Goal: Task Accomplishment & Management: Complete application form

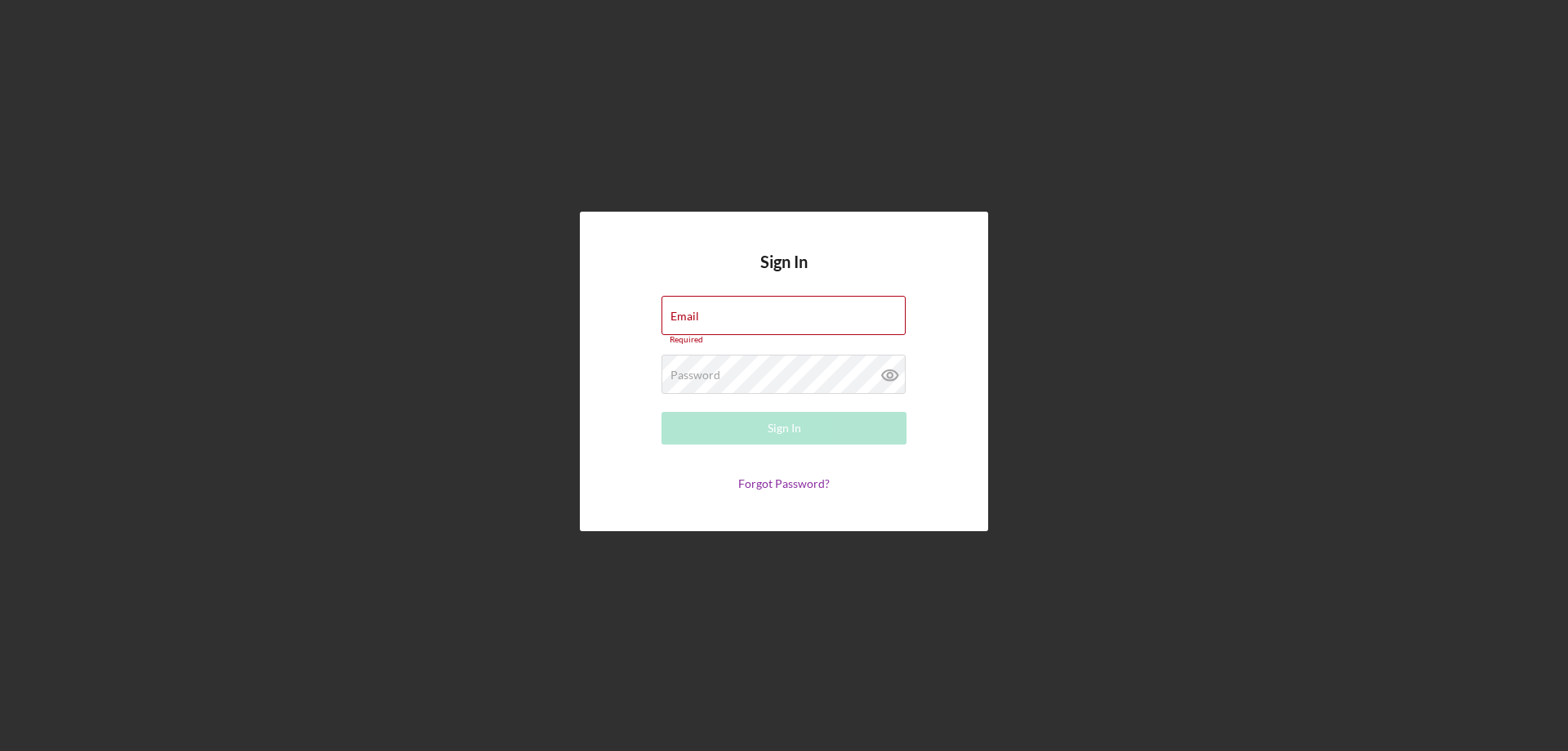
type input "[PERSON_NAME][EMAIL_ADDRESS][DOMAIN_NAME]"
click at [781, 429] on div "Sign In" at bounding box center [784, 427] width 33 height 32
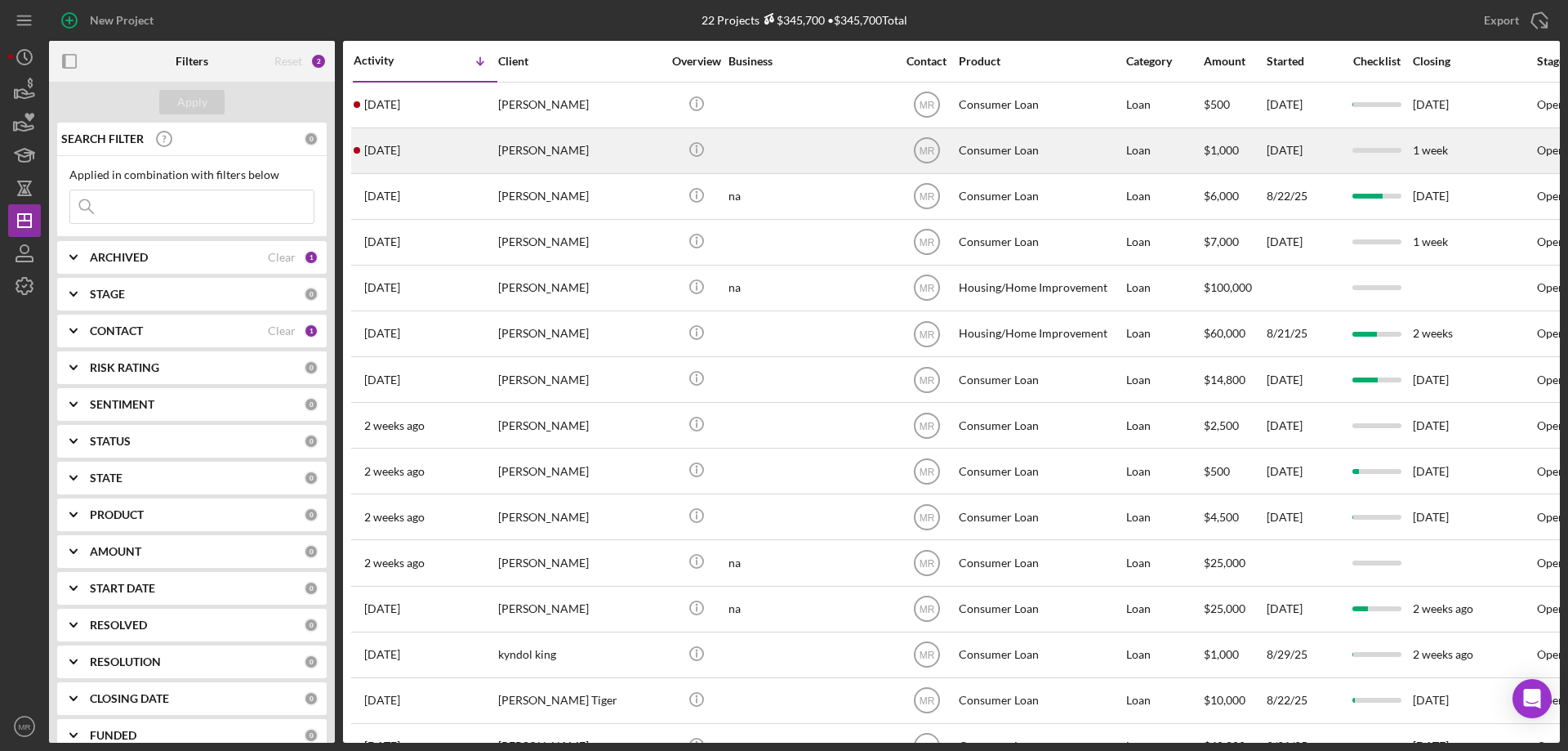
click at [816, 159] on div at bounding box center [810, 151] width 163 height 43
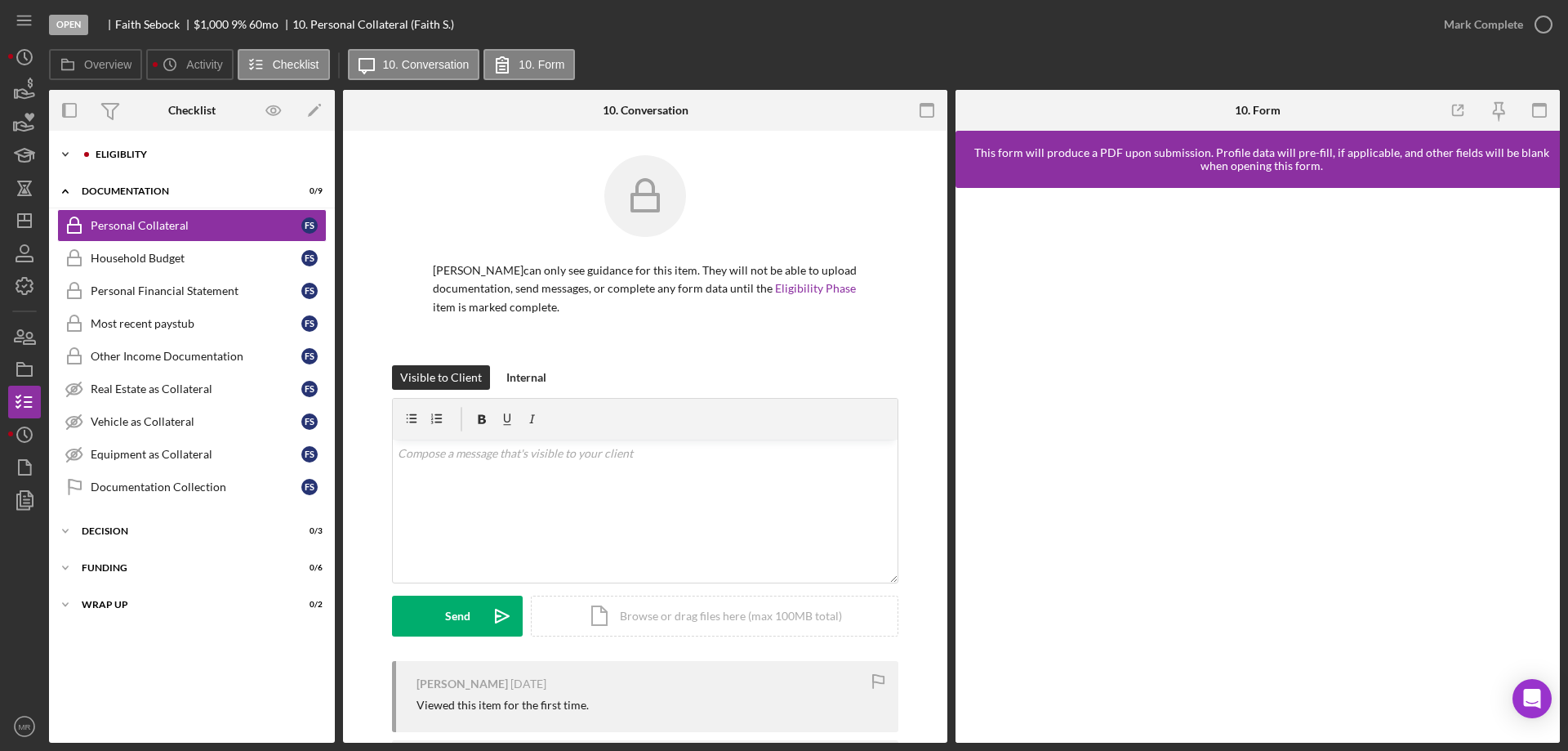
click at [120, 145] on div "Icon/Expander Eligiblity 0 / 14" at bounding box center [191, 154] width 285 height 32
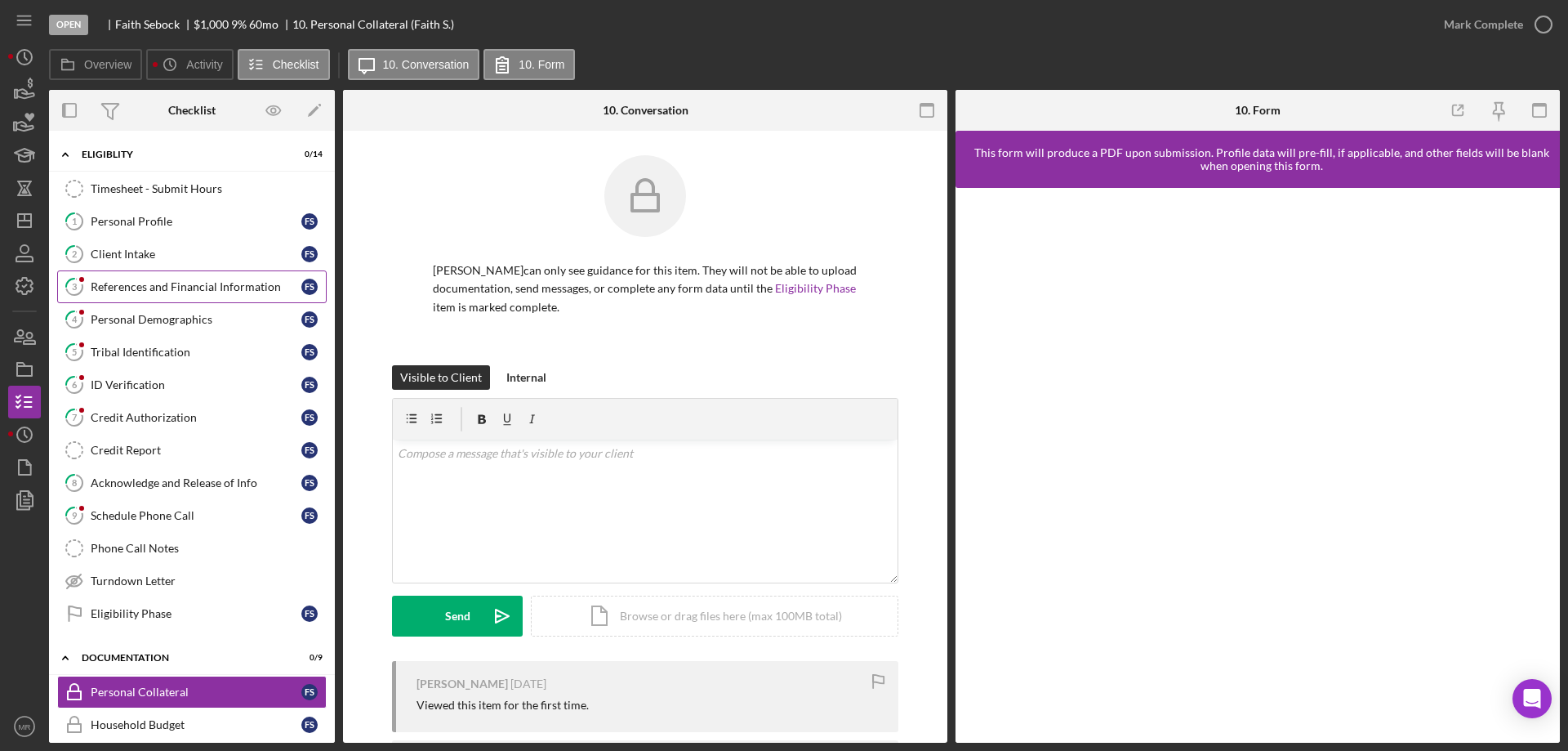
click at [159, 289] on div "References and Financial Information" at bounding box center [196, 287] width 211 height 13
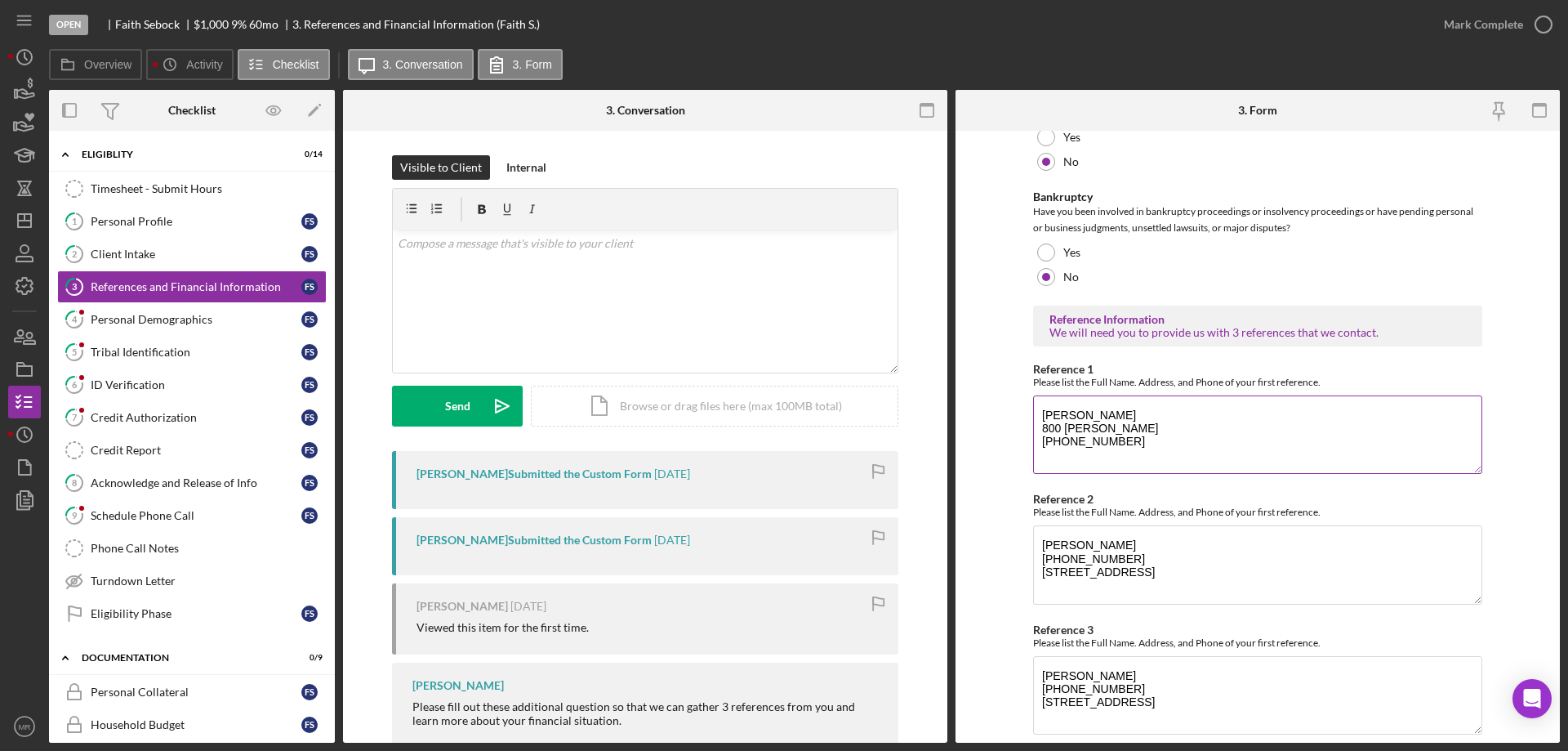
scroll to position [474, 0]
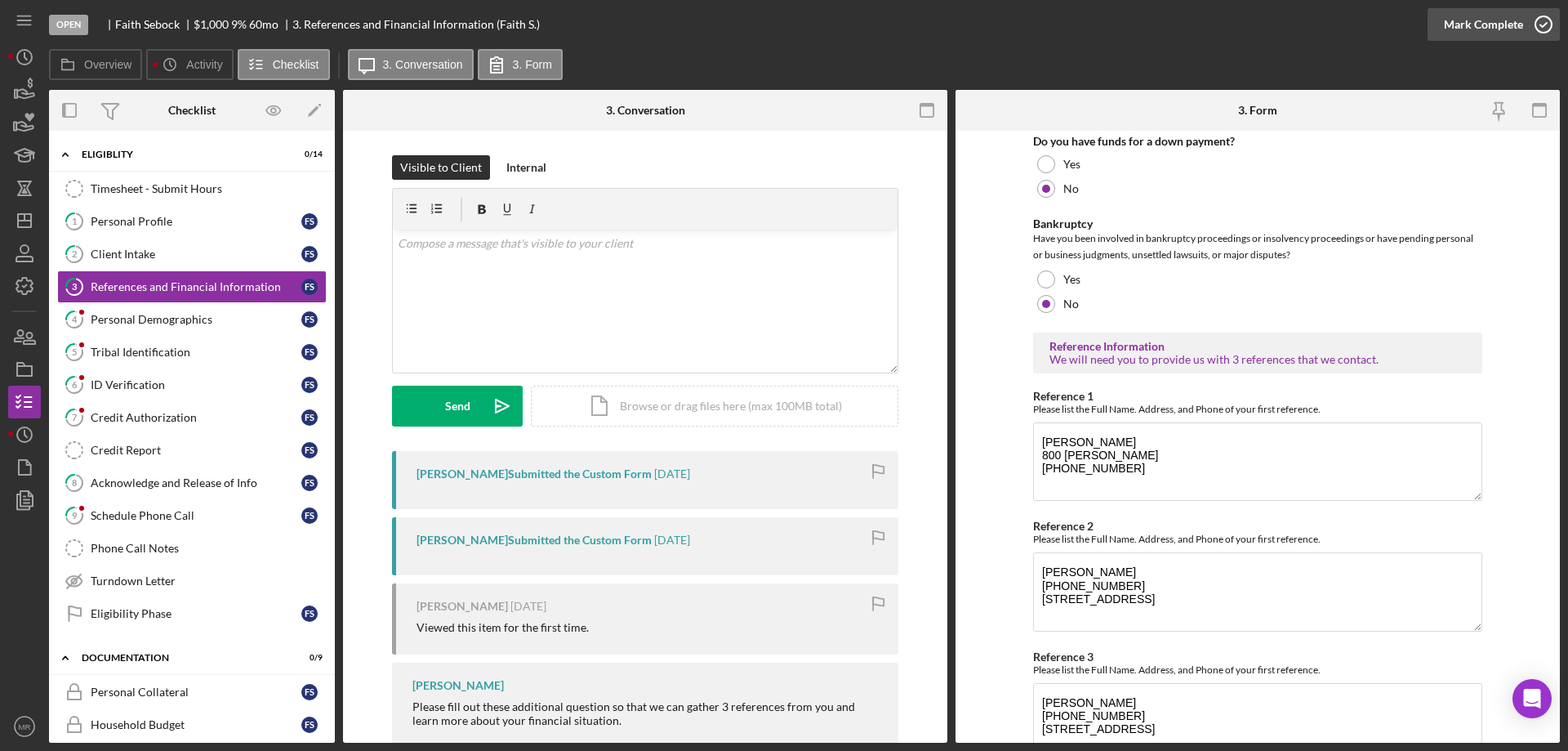
click at [1543, 22] on icon "button" at bounding box center [1543, 24] width 41 height 41
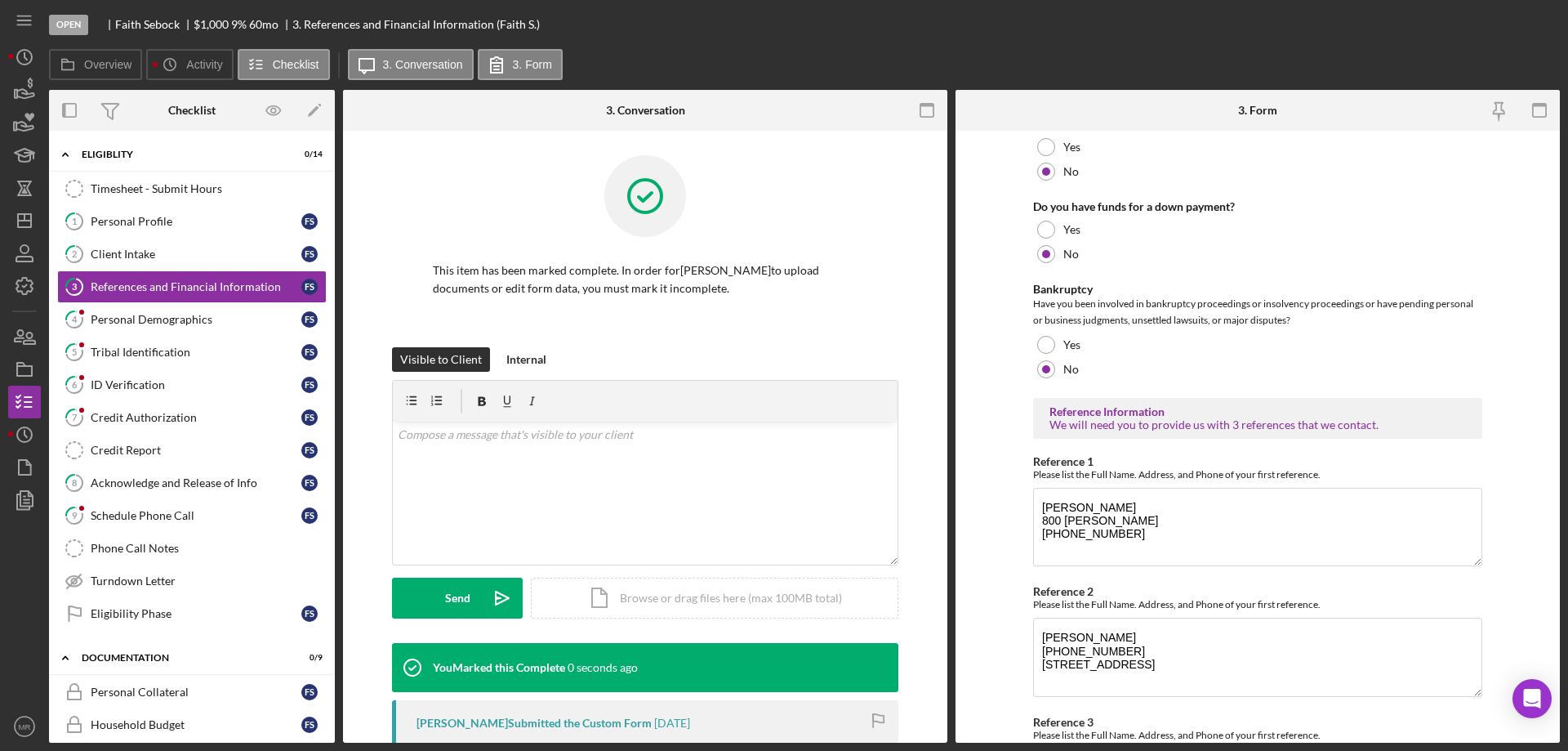
scroll to position [540, 0]
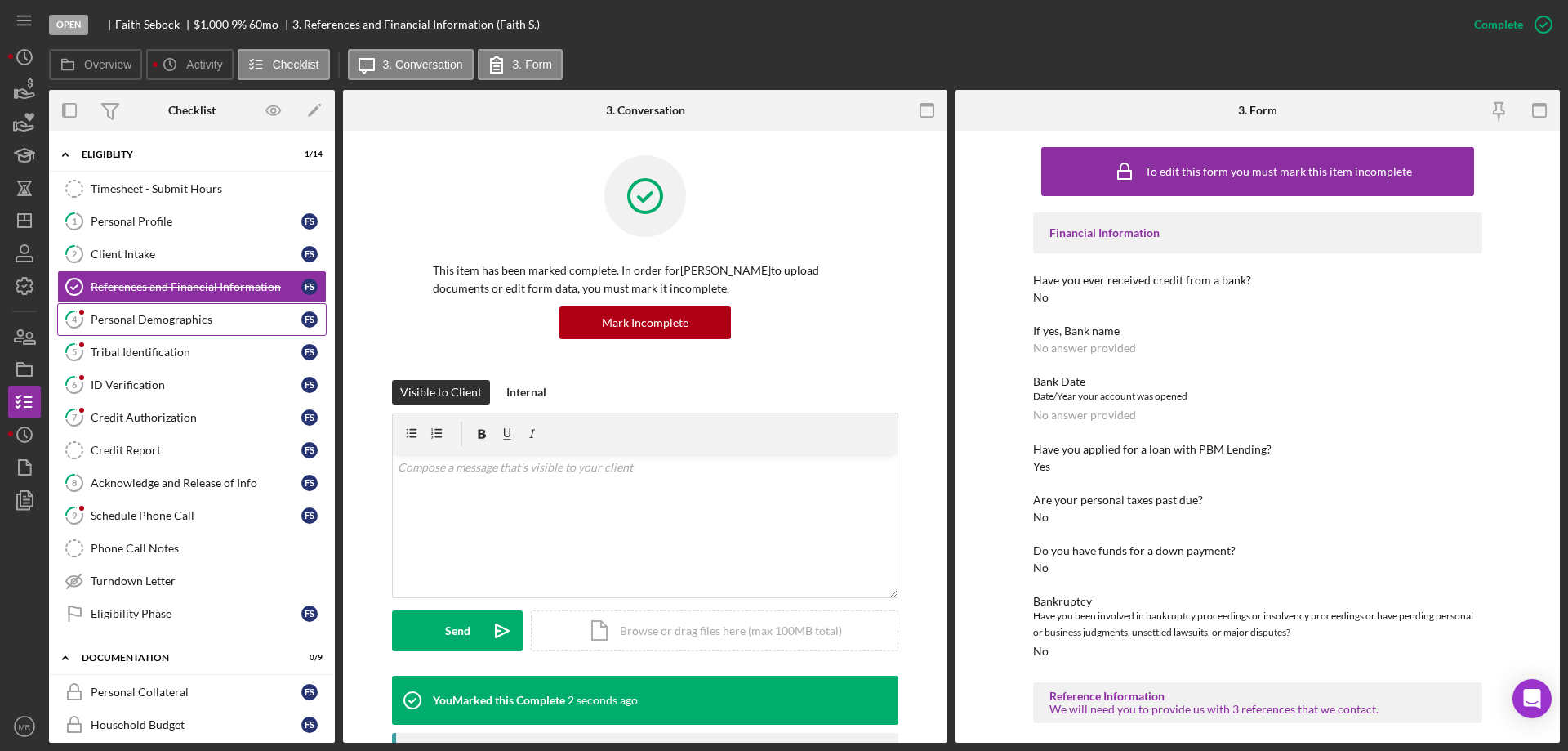
click at [135, 322] on div "Personal Demographics" at bounding box center [196, 320] width 211 height 13
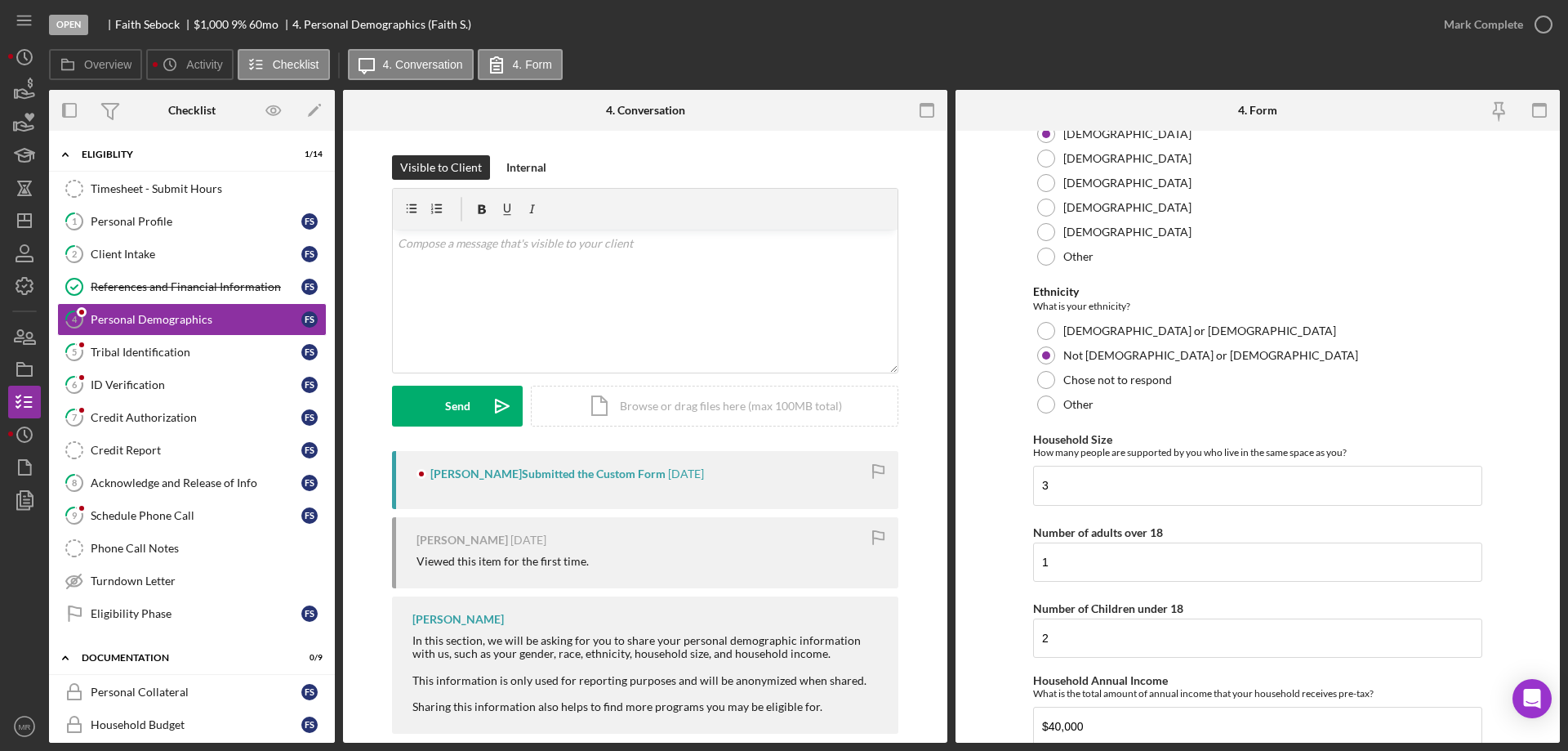
scroll to position [725, 0]
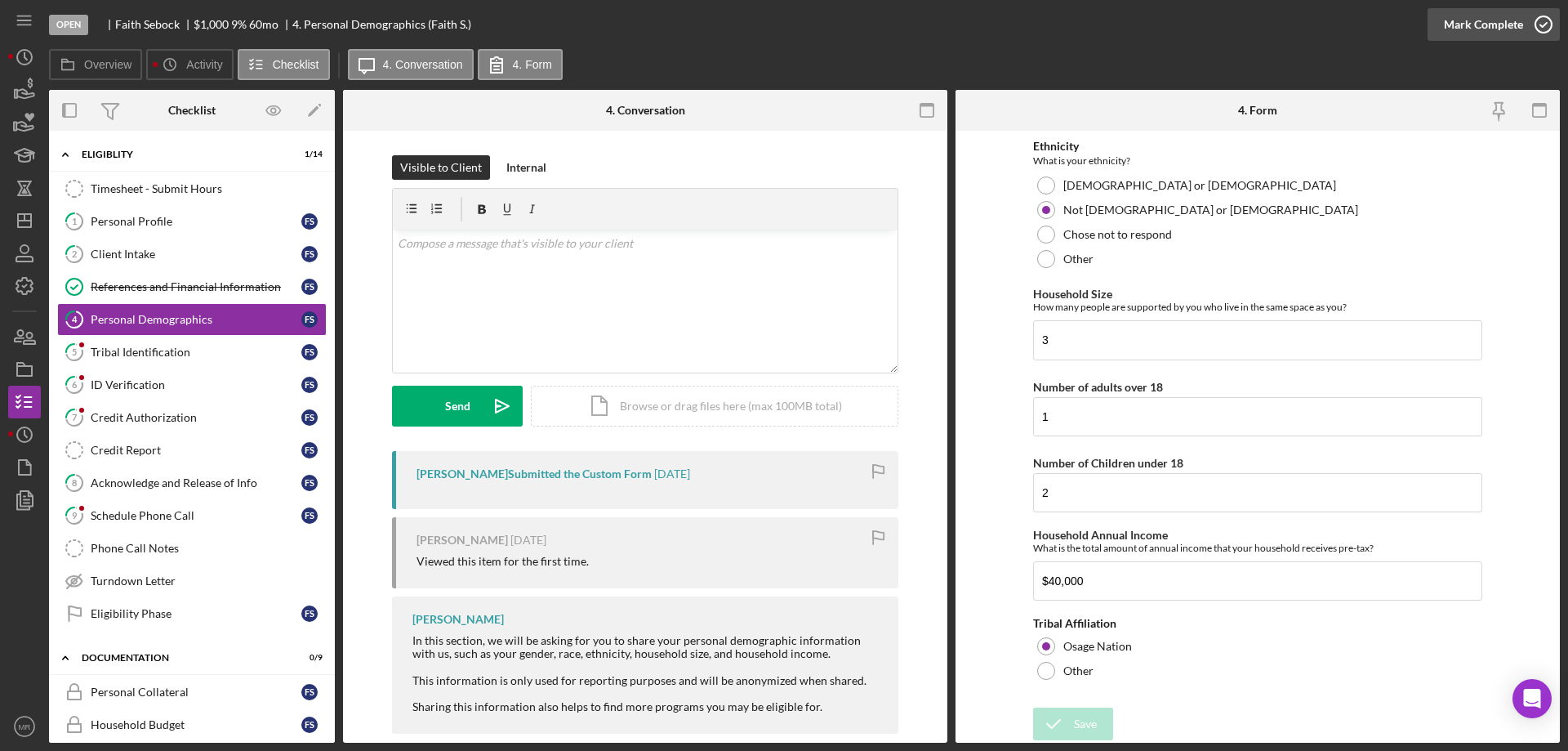
click at [1537, 23] on icon "button" at bounding box center [1543, 24] width 41 height 41
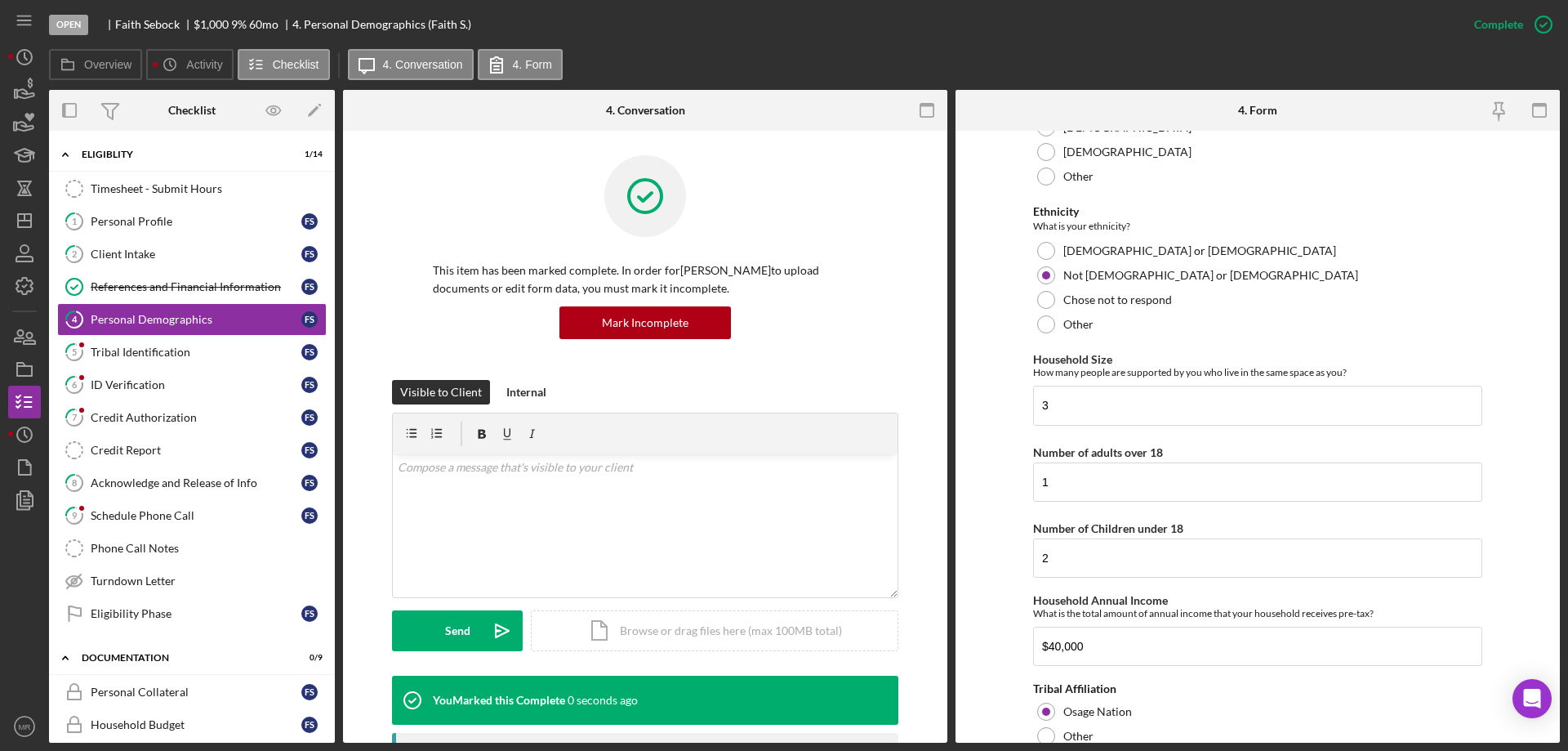
scroll to position [791, 0]
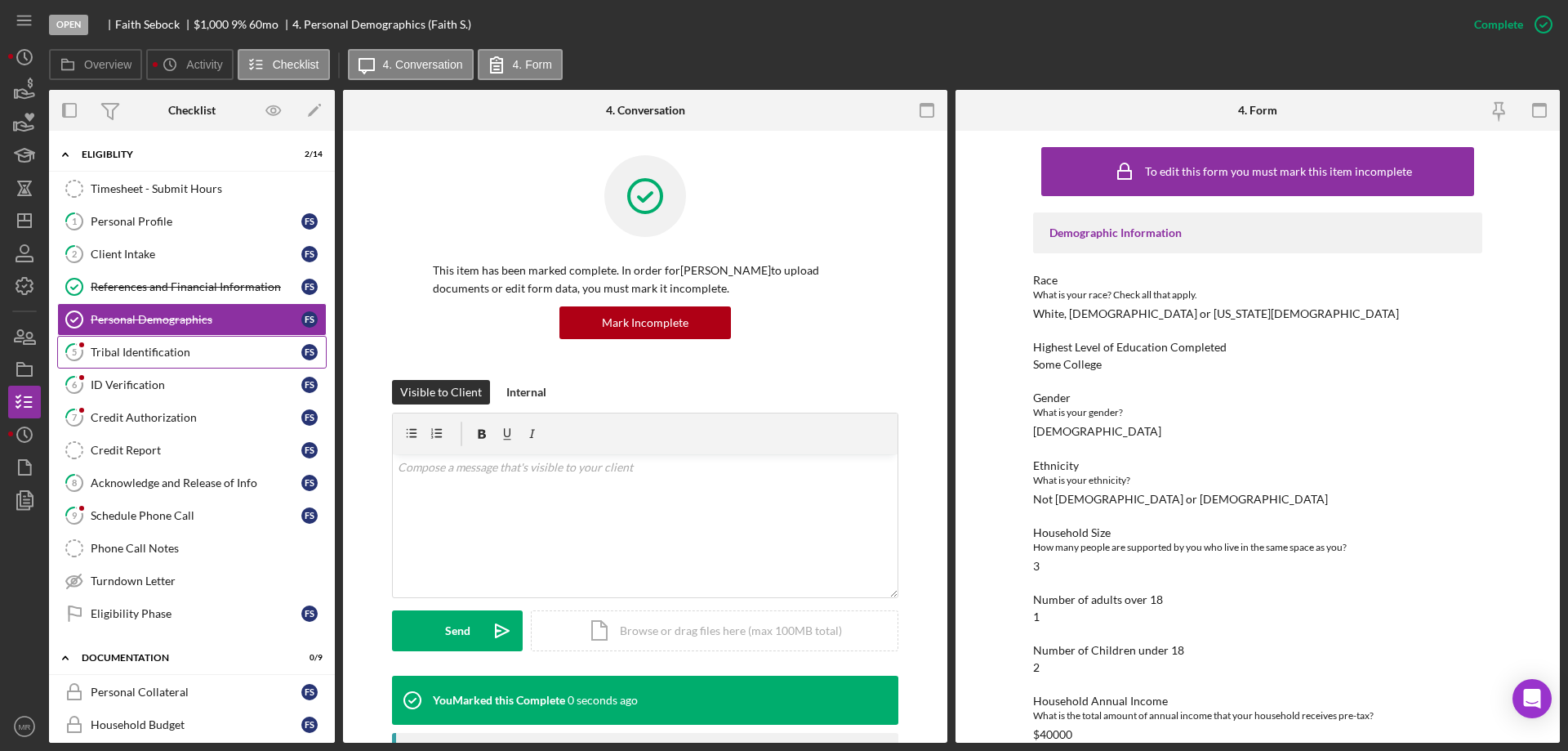
click at [144, 352] on div "Tribal Identification" at bounding box center [196, 352] width 211 height 13
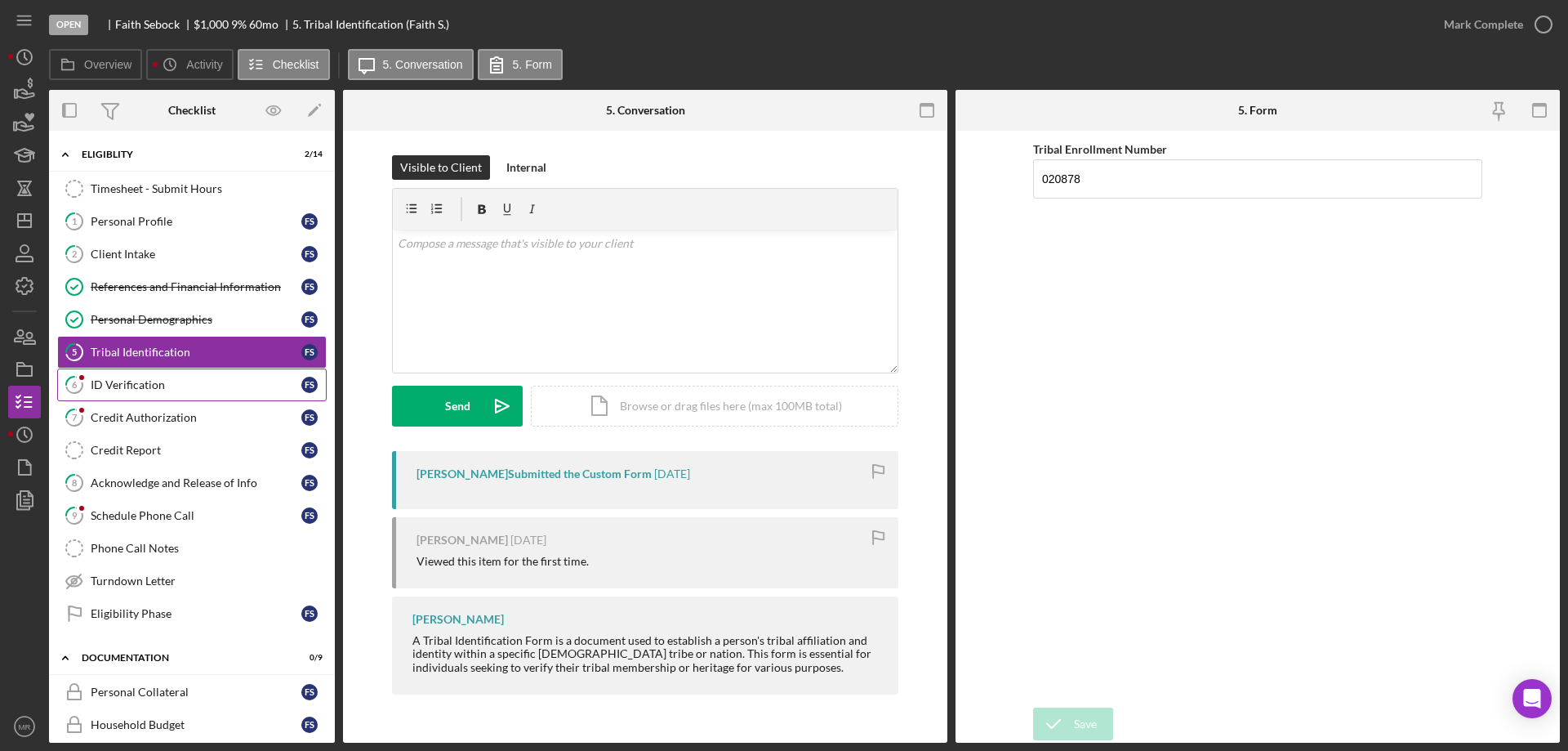
click at [123, 385] on div "ID Verification" at bounding box center [196, 385] width 211 height 13
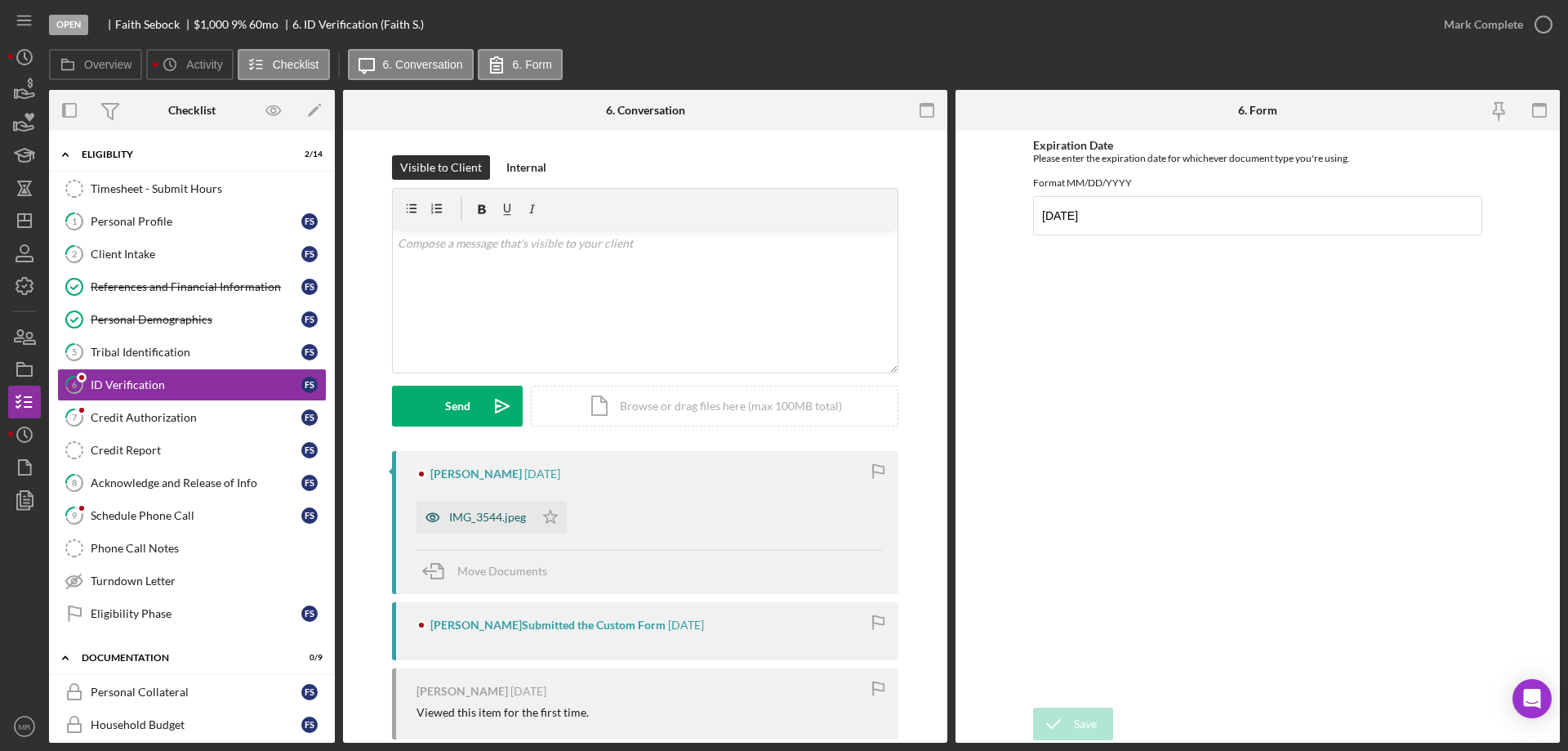
click at [468, 515] on div "IMG_3544.jpeg" at bounding box center [488, 517] width 77 height 13
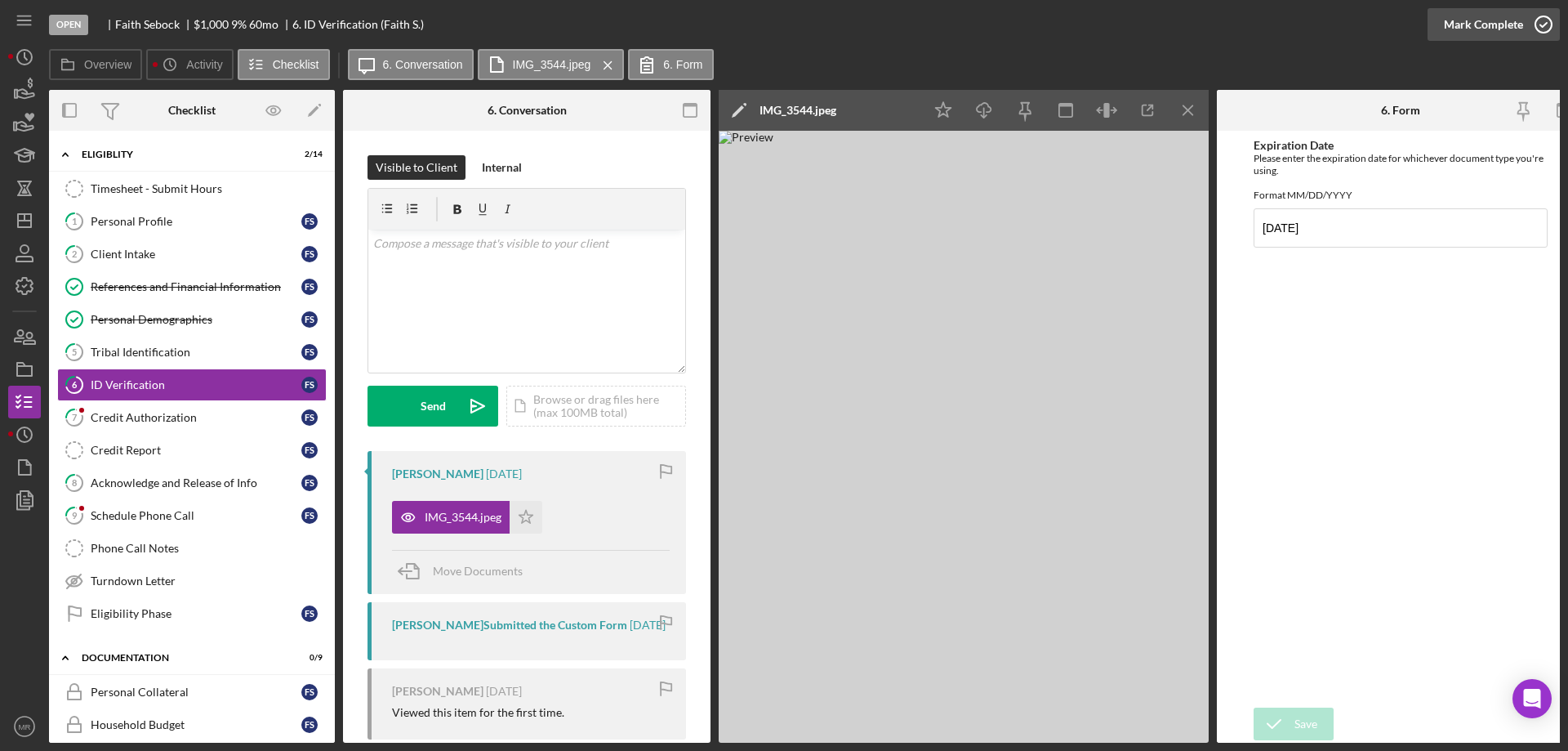
click at [1541, 24] on icon "button" at bounding box center [1543, 24] width 41 height 41
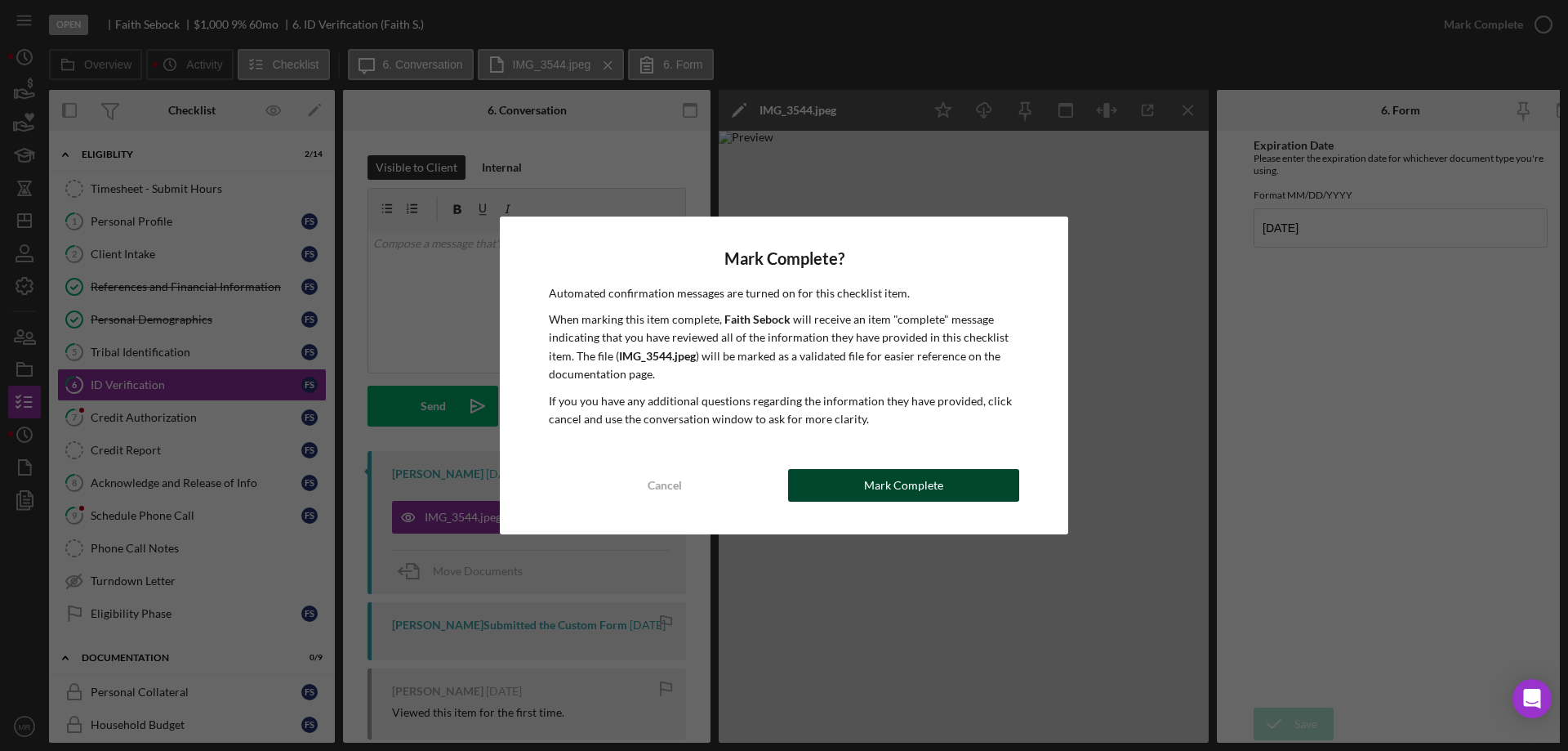
click at [937, 493] on div "Mark Complete" at bounding box center [903, 485] width 79 height 32
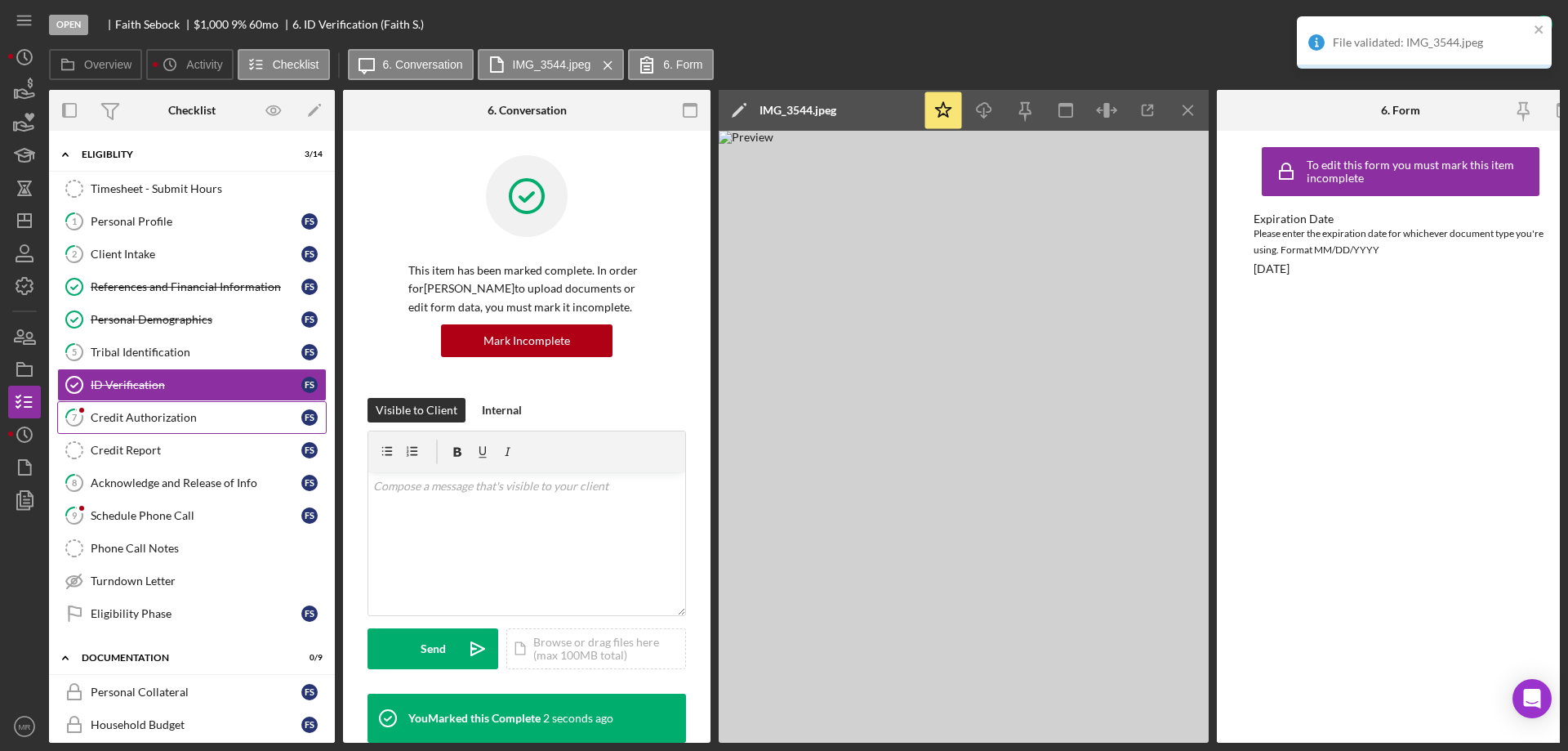
click at [121, 414] on div "Credit Authorization" at bounding box center [196, 418] width 211 height 13
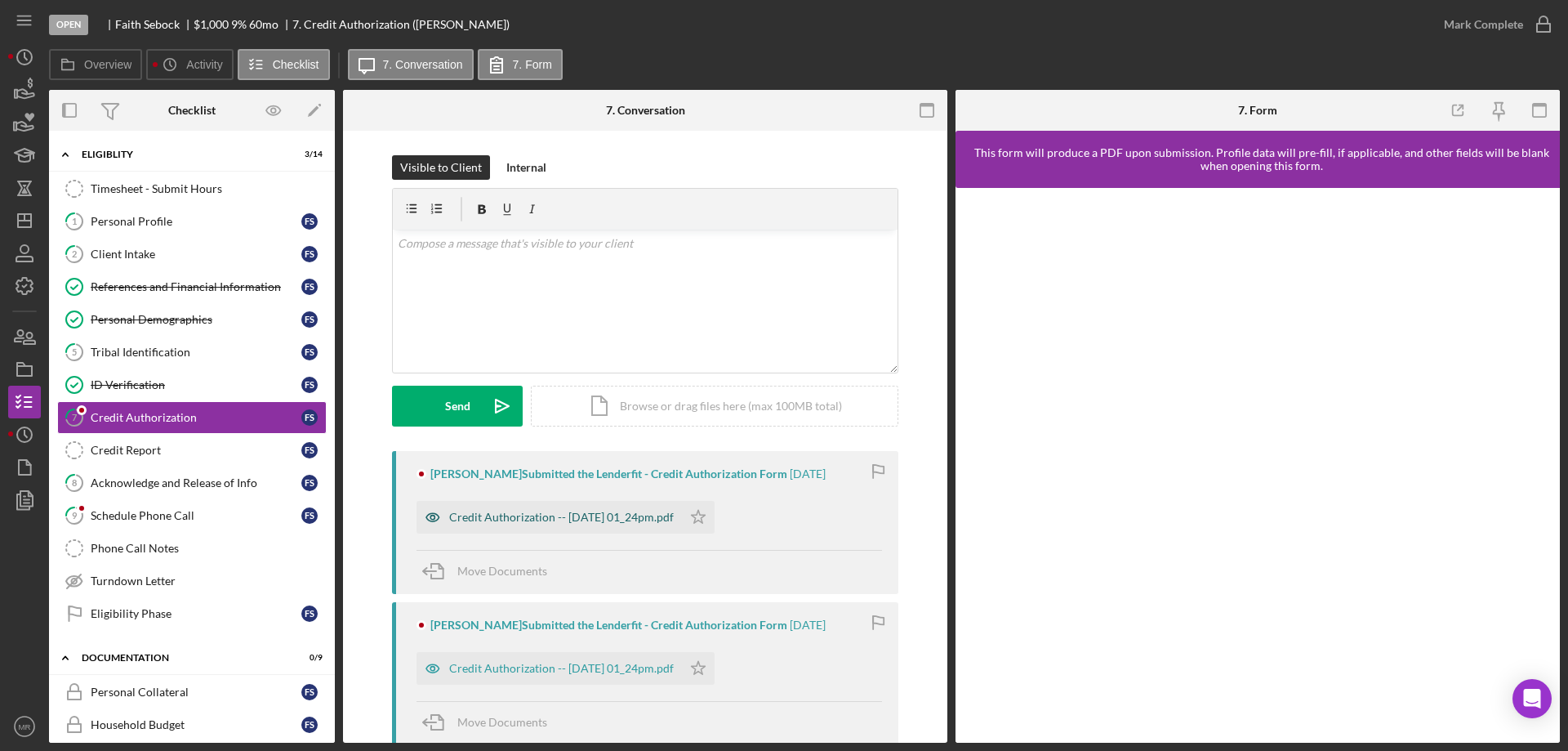
click at [589, 516] on div "Credit Authorization -- [DATE] 01_24pm.pdf" at bounding box center [562, 517] width 225 height 13
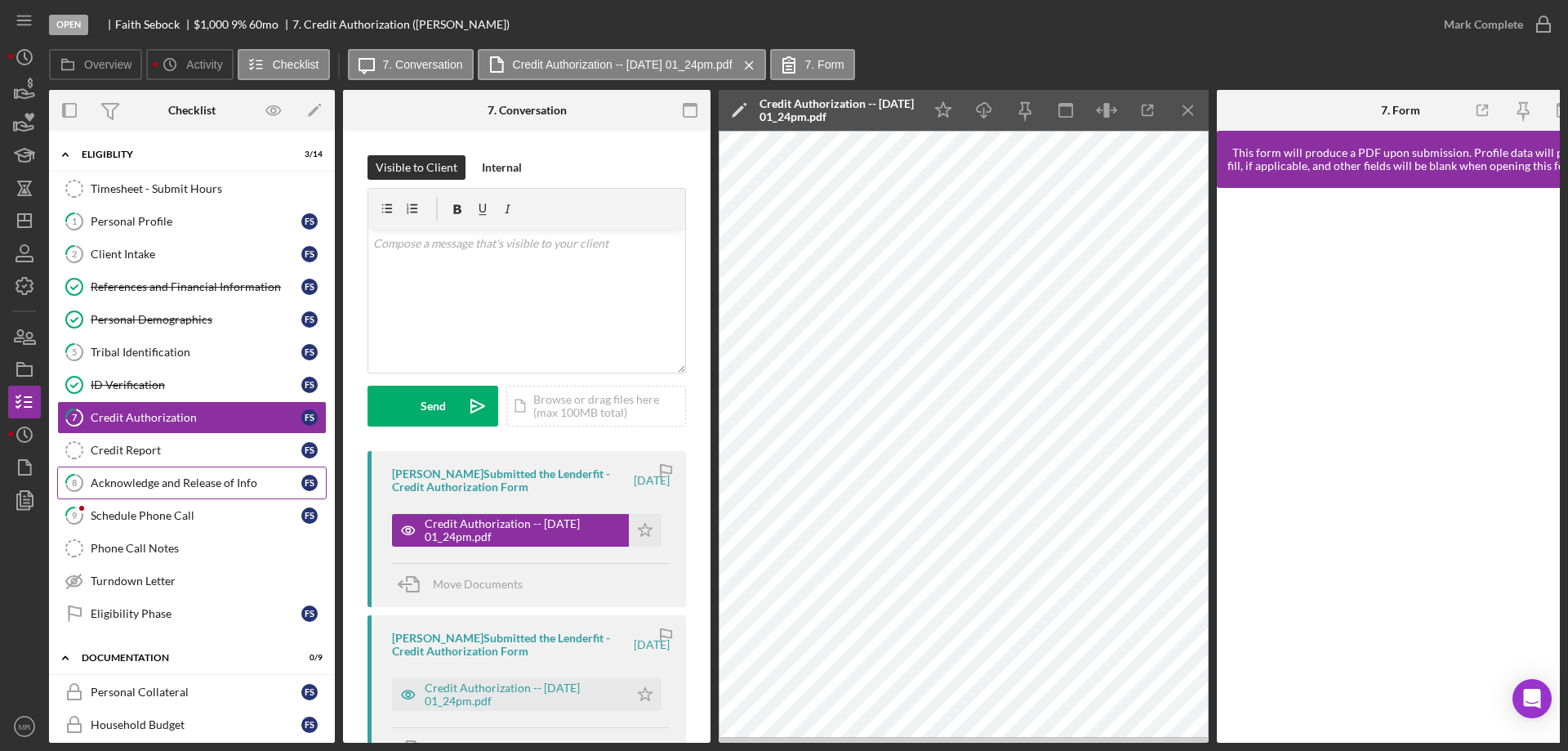
click at [141, 476] on div "Acknowledge and Release of Info" at bounding box center [196, 483] width 211 height 13
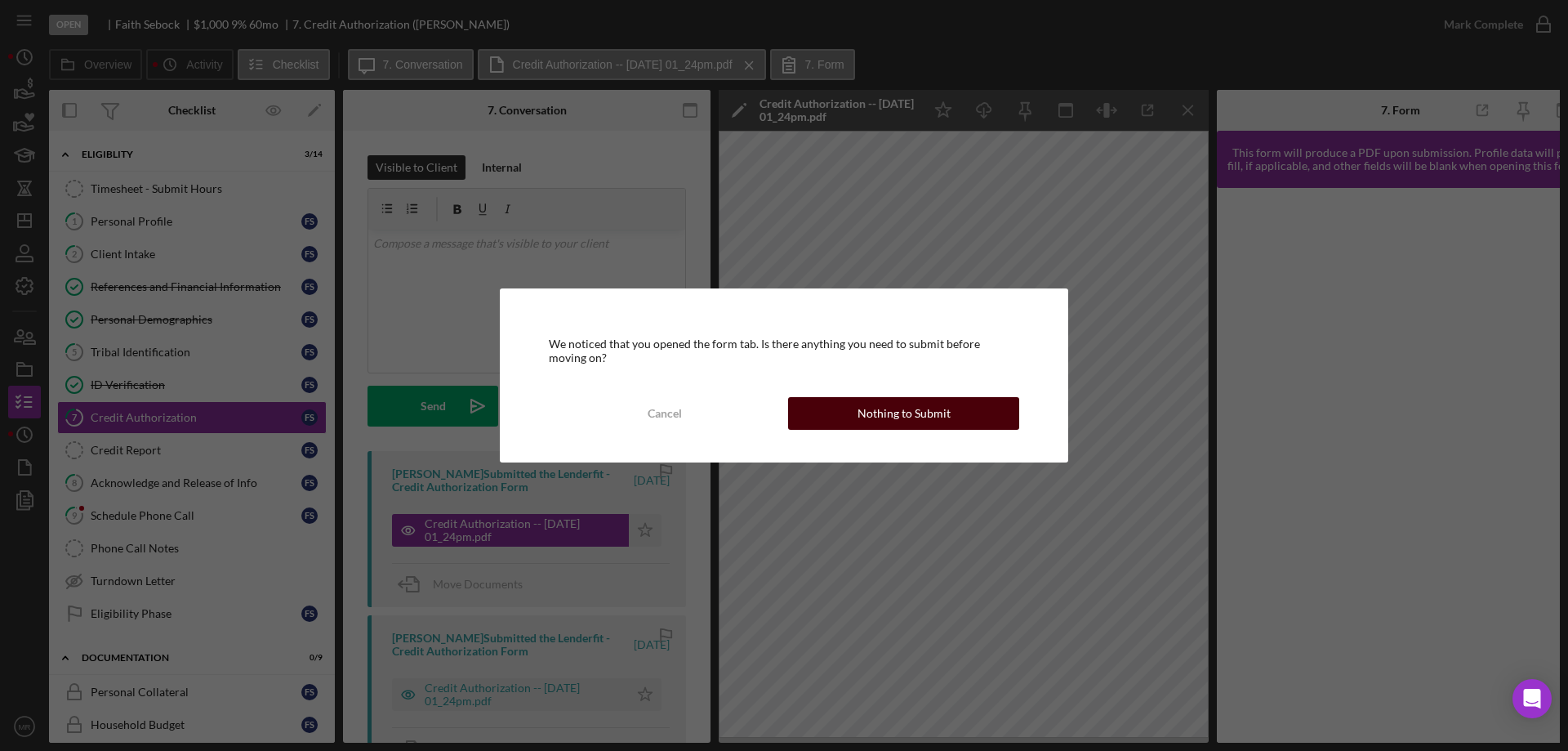
click at [933, 425] on div "Nothing to Submit" at bounding box center [904, 413] width 93 height 32
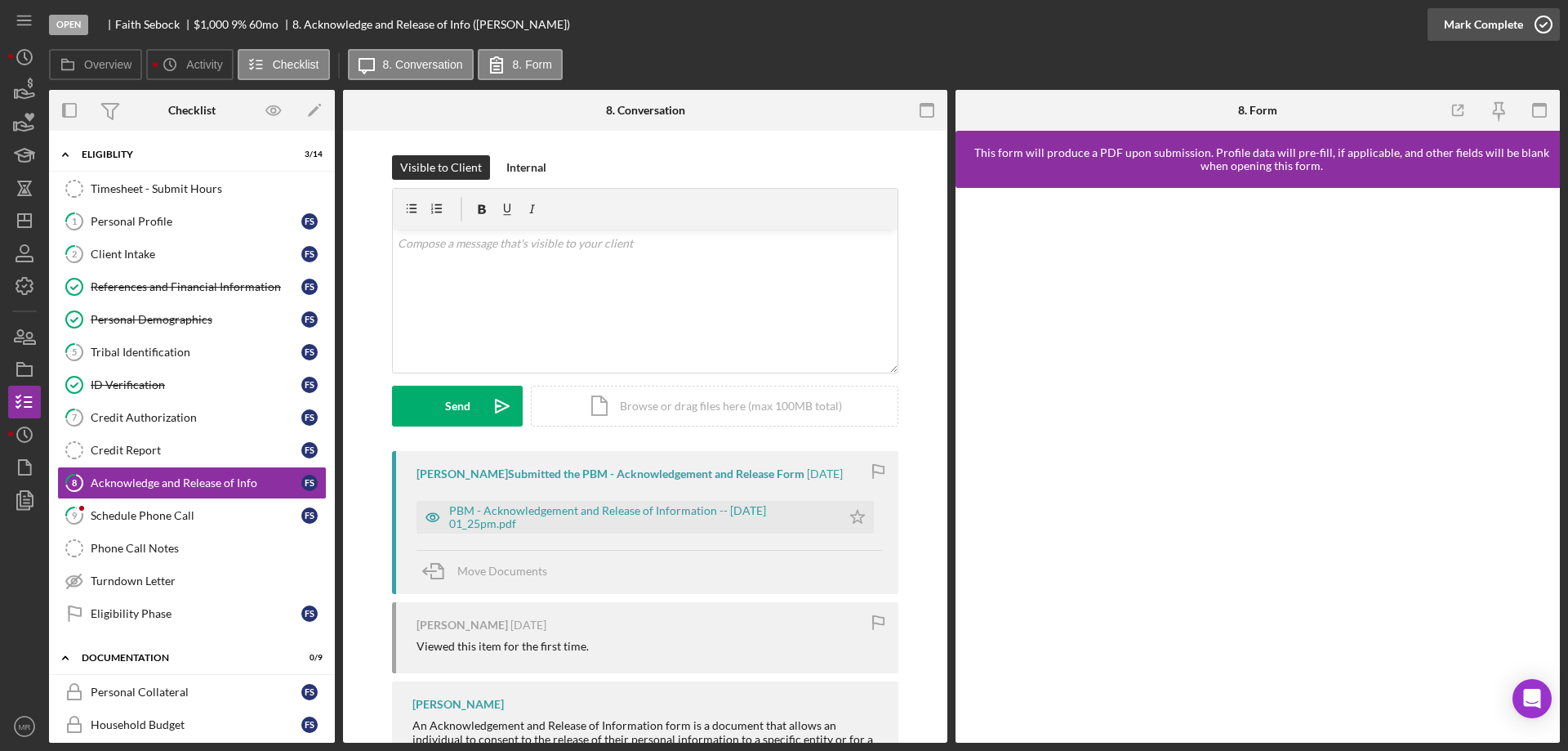
click at [1544, 19] on icon "button" at bounding box center [1543, 24] width 41 height 41
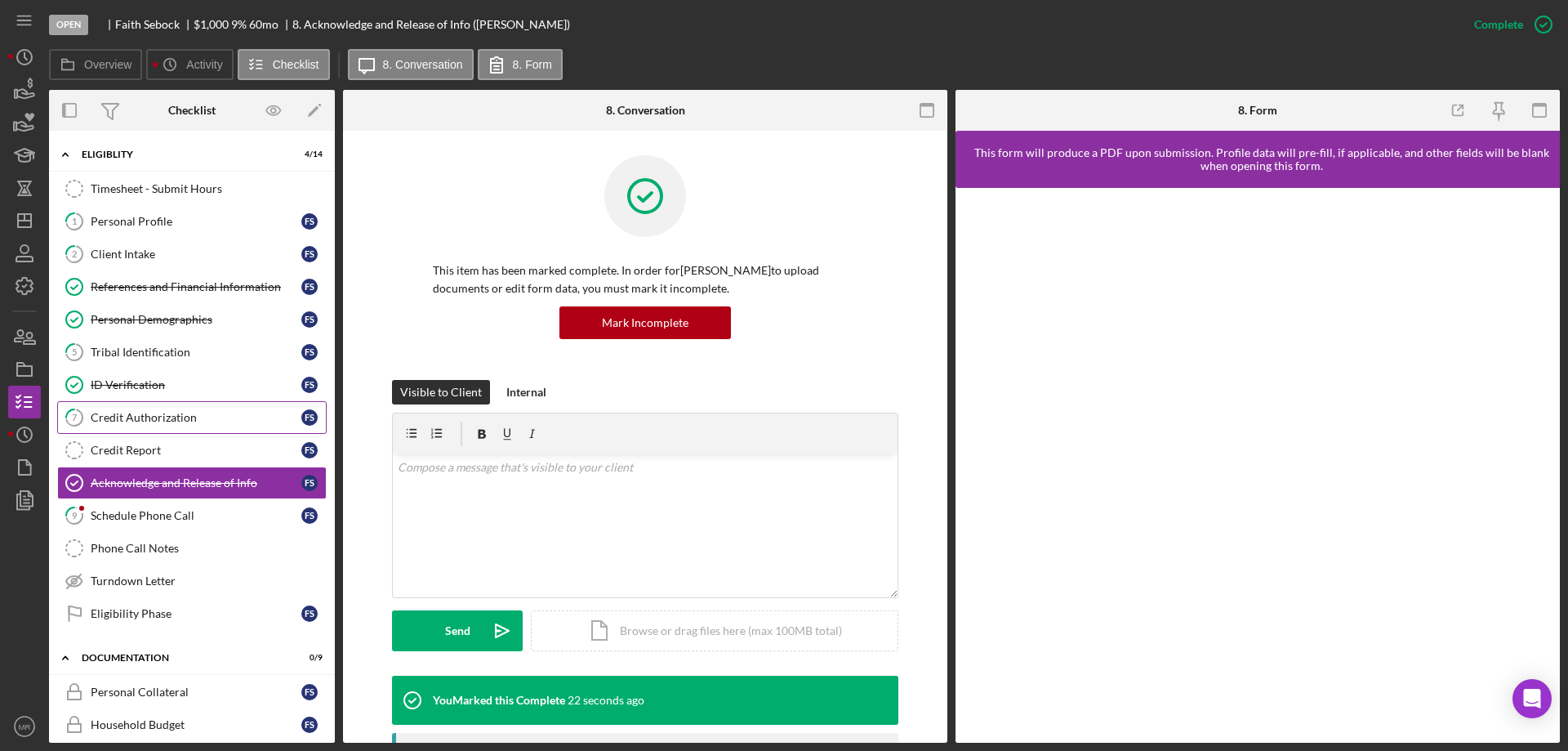
click at [123, 419] on div "Credit Authorization" at bounding box center [196, 418] width 211 height 13
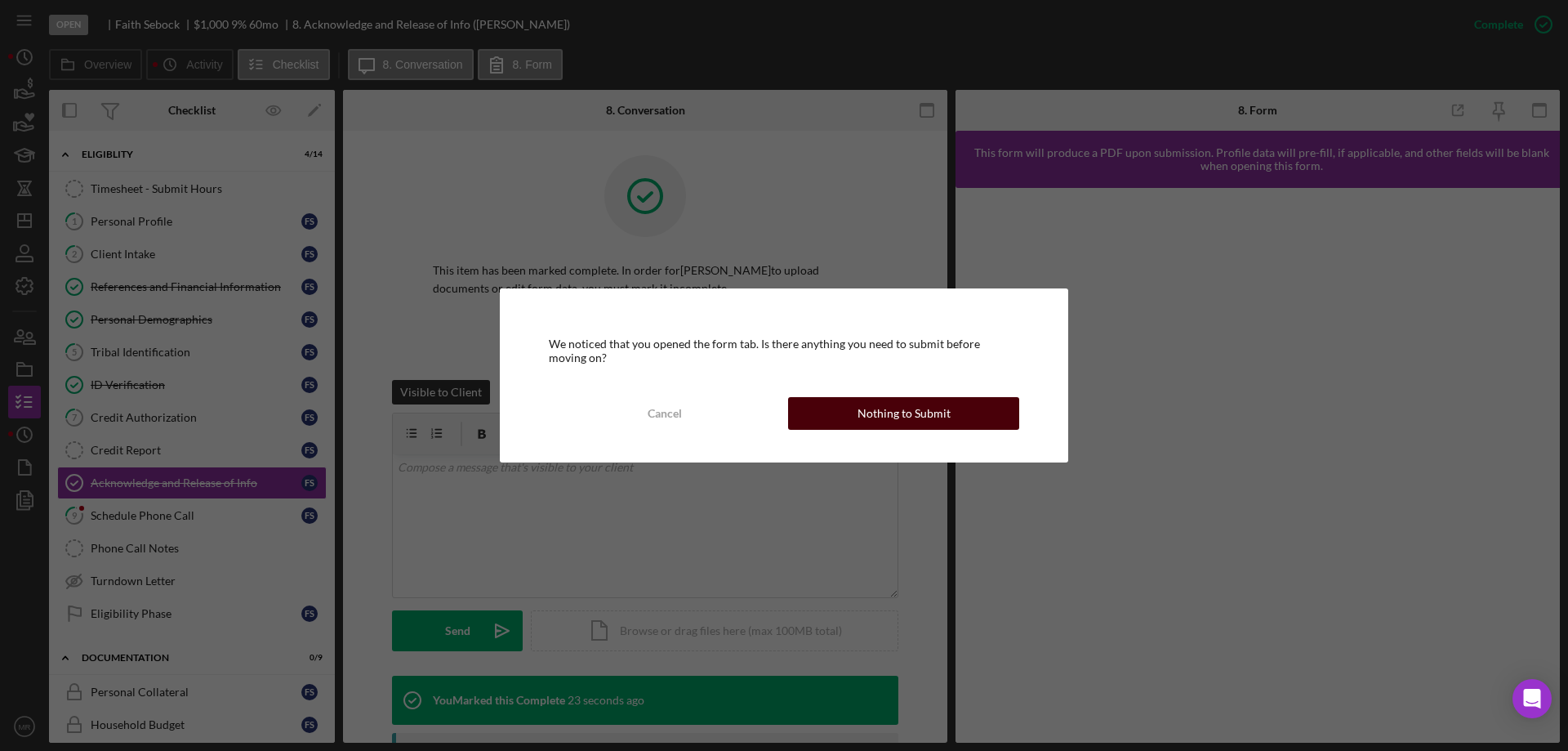
click at [889, 416] on div "Nothing to Submit" at bounding box center [904, 413] width 93 height 32
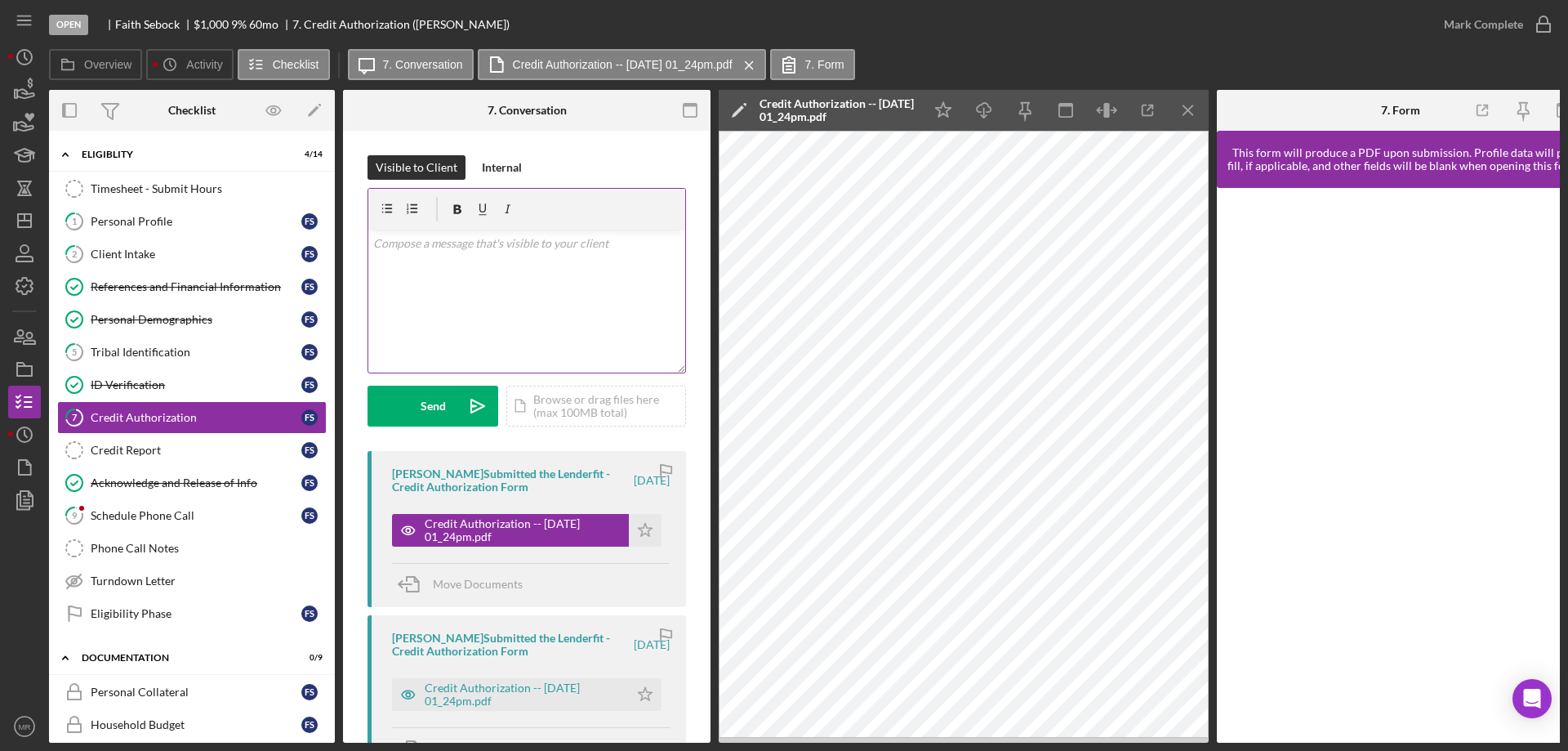
click at [480, 318] on div "v Color teal Color pink Remove color Add row above Add row below Add column bef…" at bounding box center [526, 301] width 317 height 143
drag, startPoint x: 435, startPoint y: 399, endPoint x: 466, endPoint y: 391, distance: 32.0
click at [437, 399] on div "Send" at bounding box center [433, 405] width 25 height 41
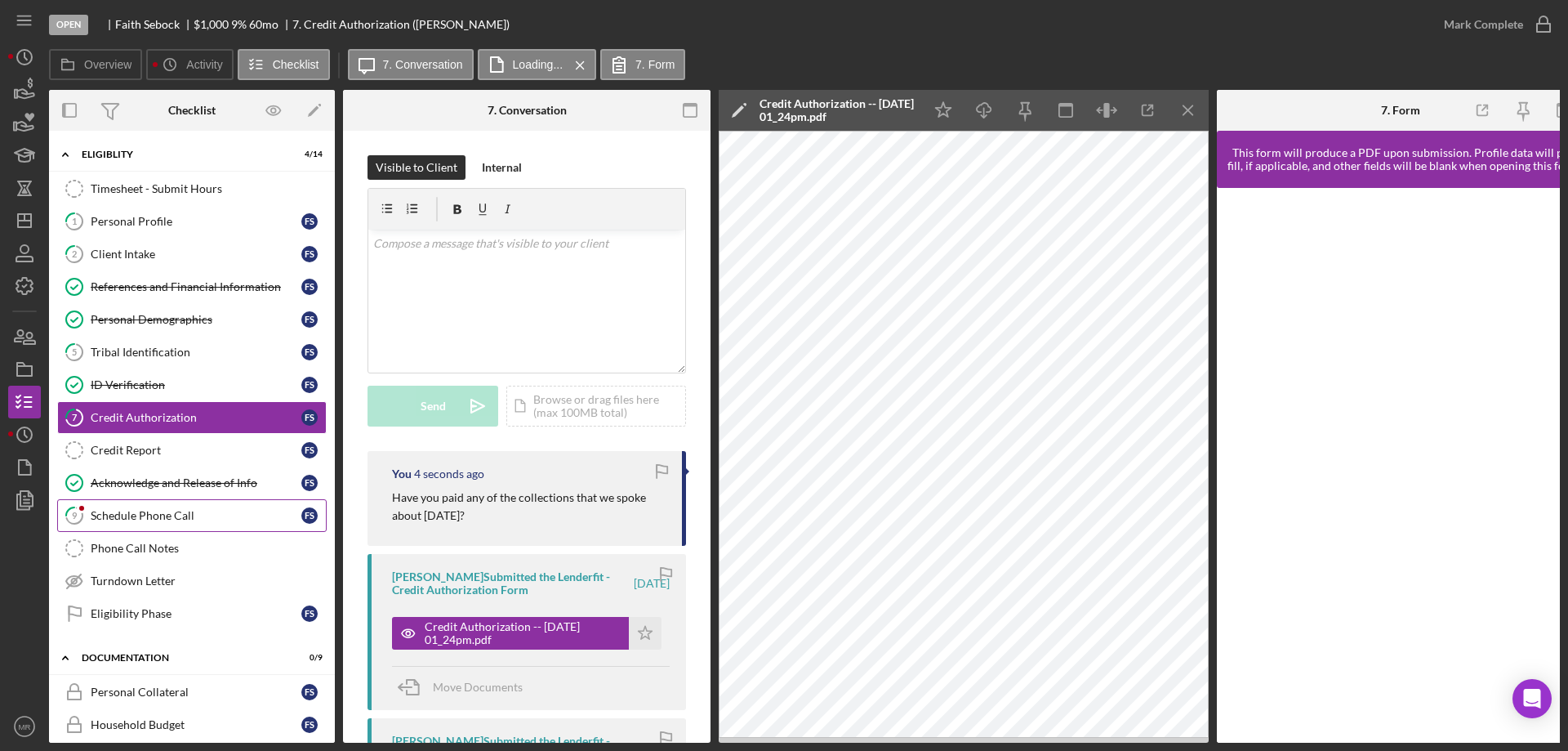
click at [153, 514] on div "Schedule Phone Call" at bounding box center [196, 515] width 211 height 13
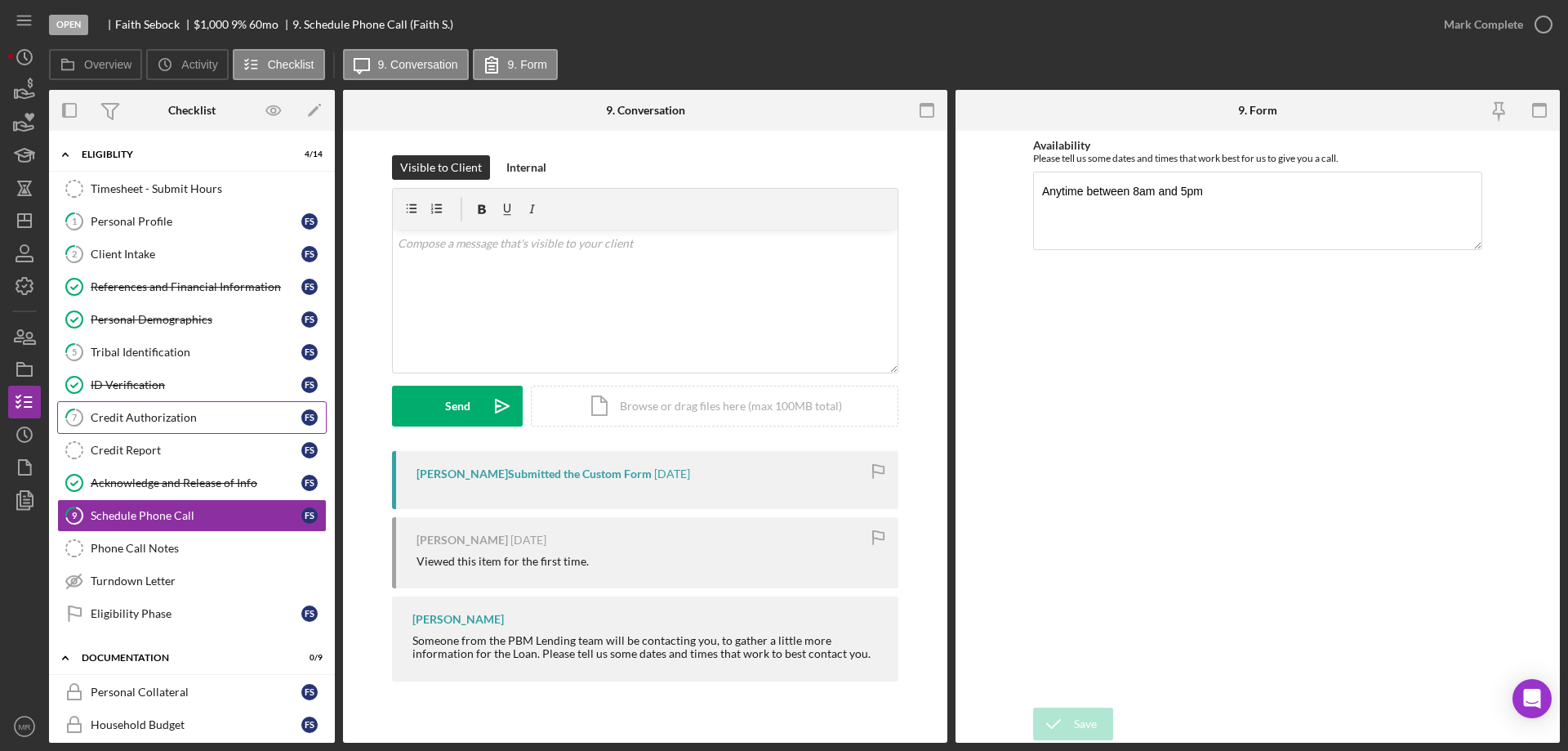
click at [108, 411] on div "Credit Authorization" at bounding box center [196, 418] width 211 height 13
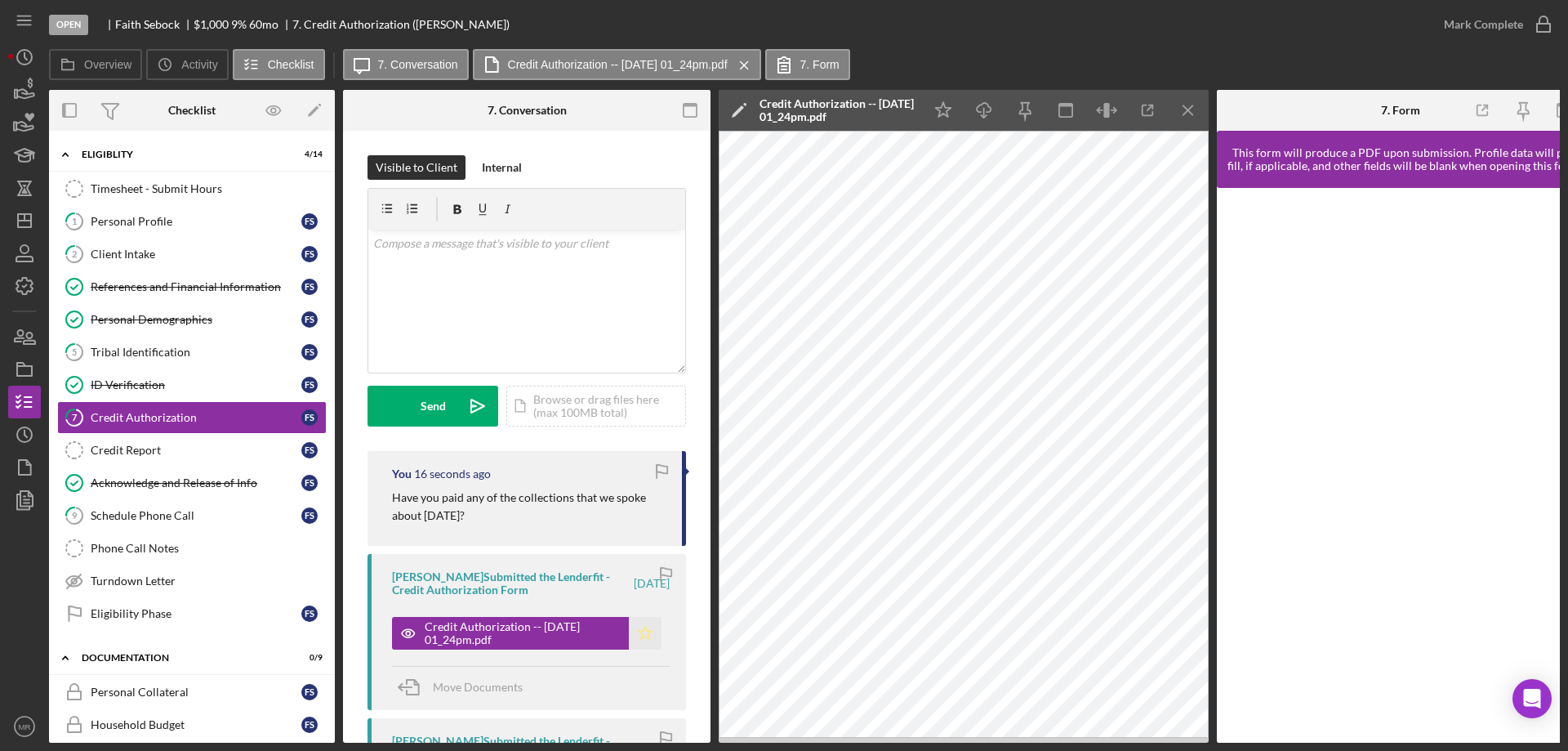
click at [643, 639] on icon "Icon/Star" at bounding box center [644, 633] width 32 height 32
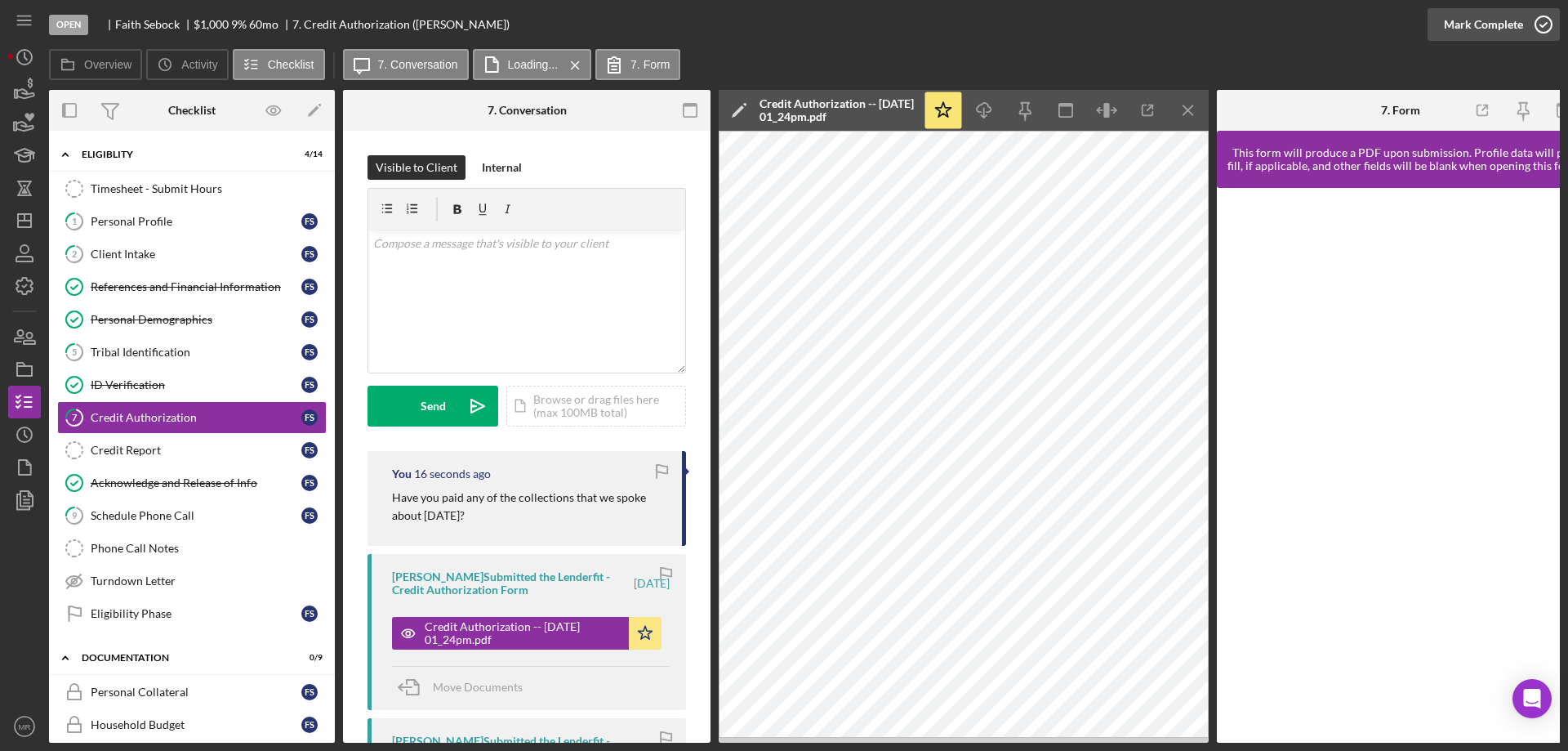
click at [1544, 22] on icon "button" at bounding box center [1543, 24] width 41 height 41
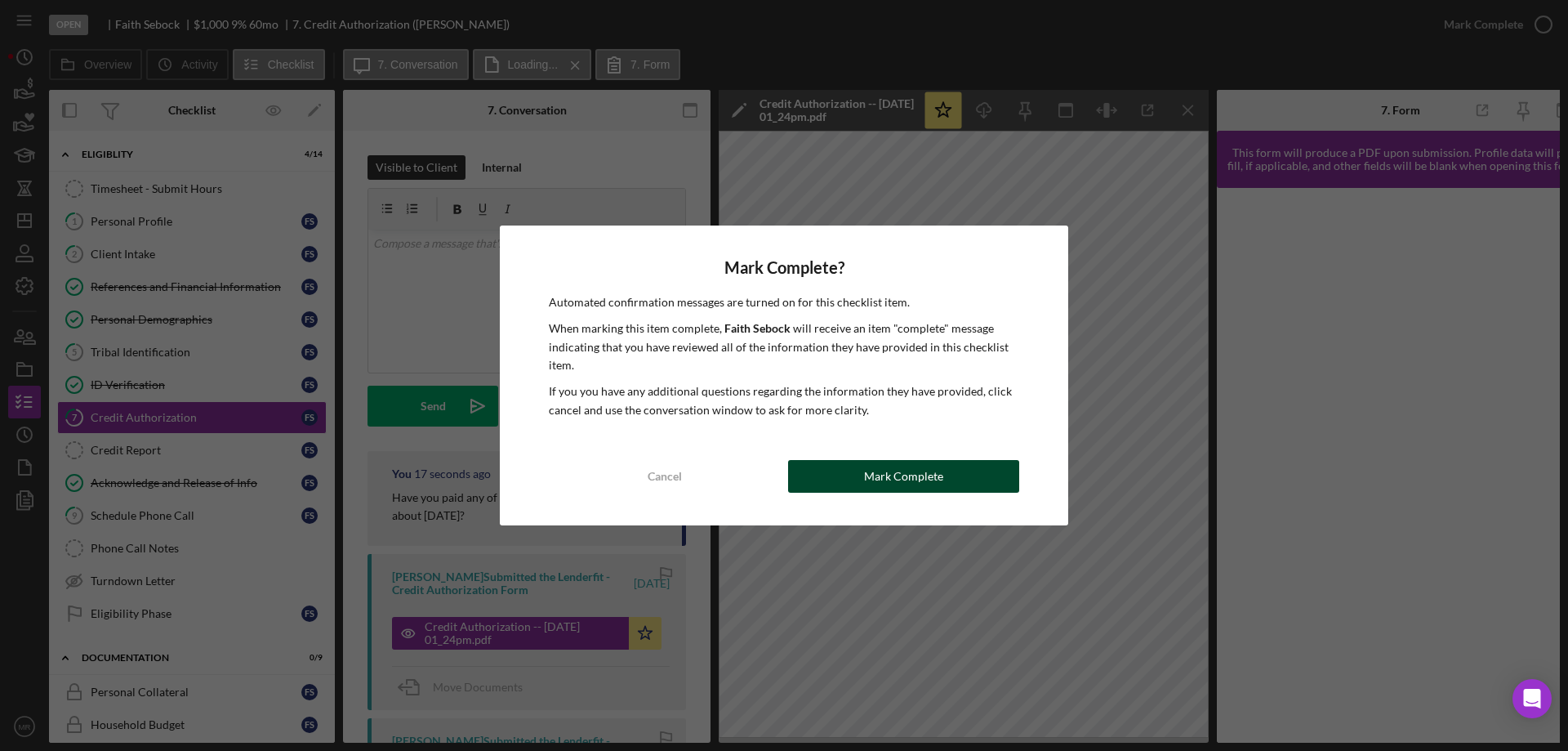
click at [910, 485] on div "Mark Complete" at bounding box center [903, 475] width 79 height 32
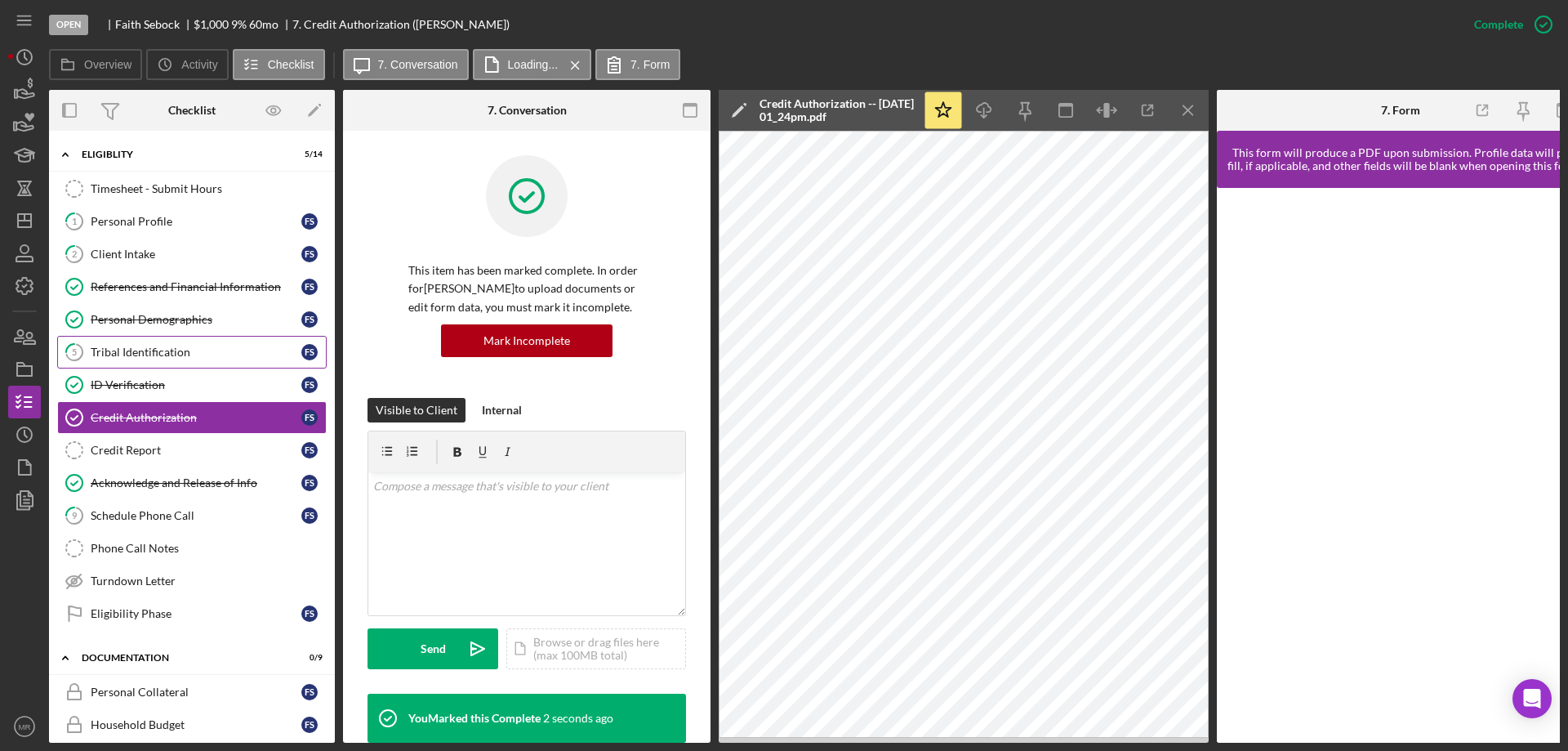
click at [127, 349] on div "Tribal Identification" at bounding box center [196, 352] width 211 height 13
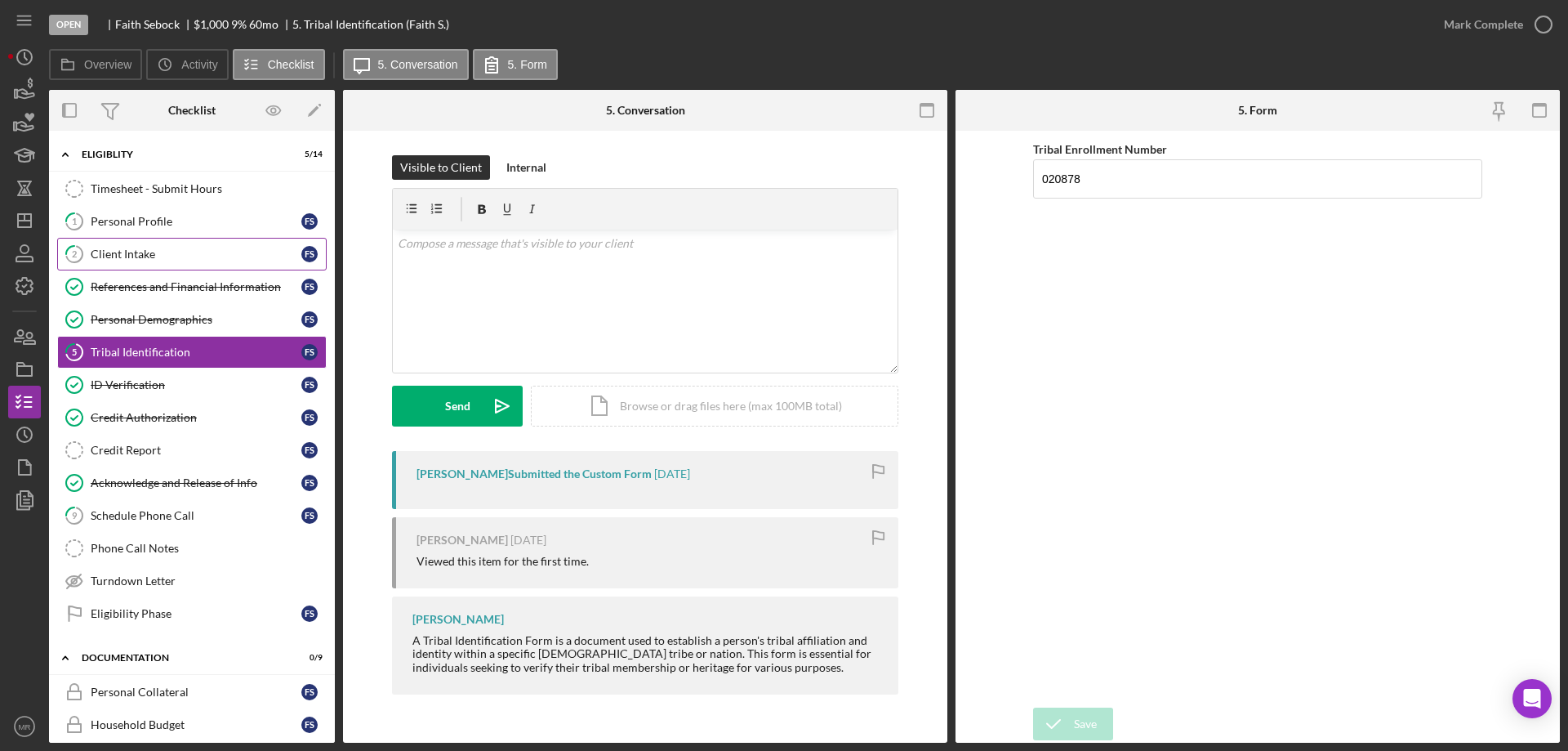
click at [129, 253] on div "Client Intake" at bounding box center [196, 254] width 211 height 13
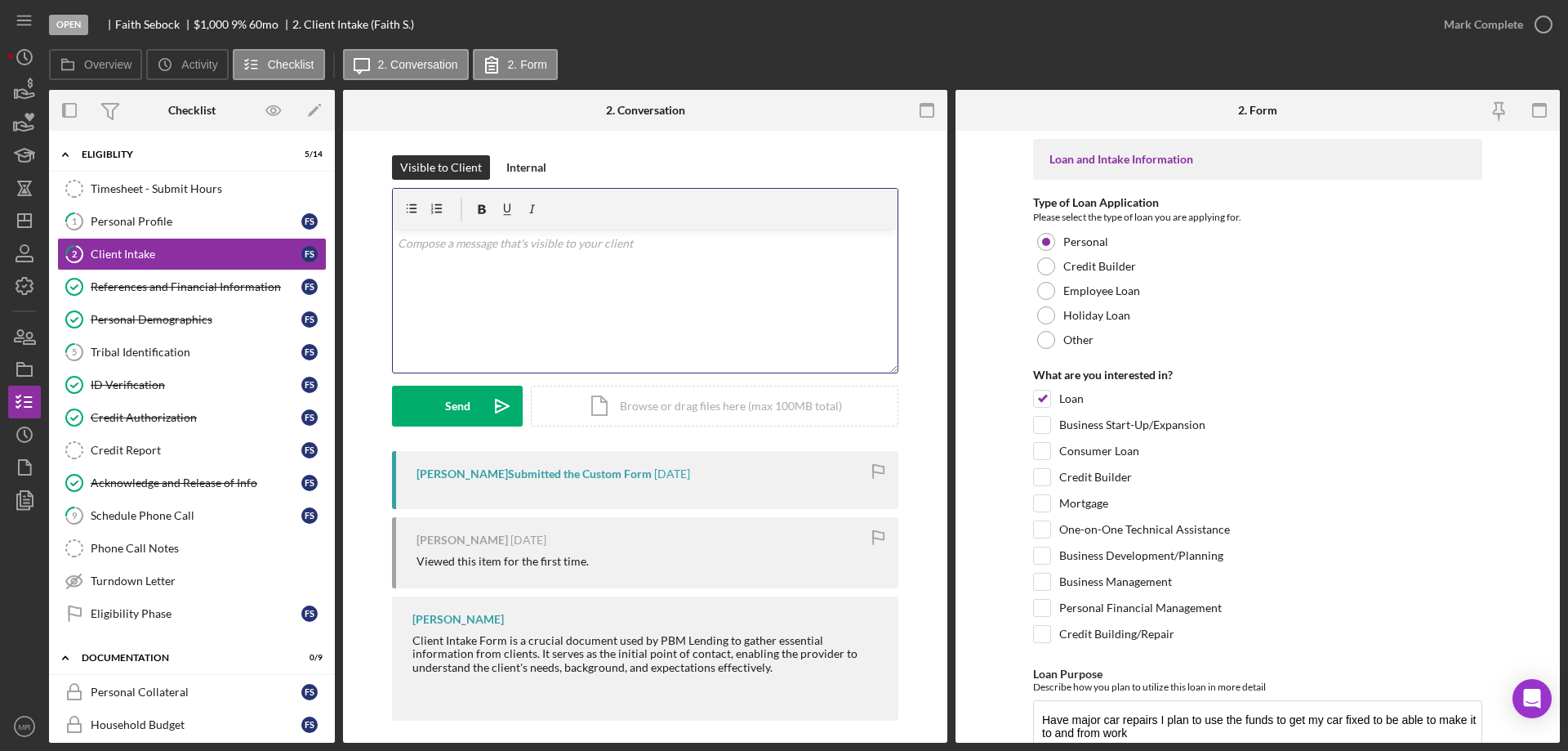
click at [541, 286] on div "v Color teal Color pink Remove color Add row above Add row below Add column bef…" at bounding box center [645, 301] width 504 height 143
click at [423, 415] on button "Send Icon/icon-invite-send" at bounding box center [457, 405] width 131 height 41
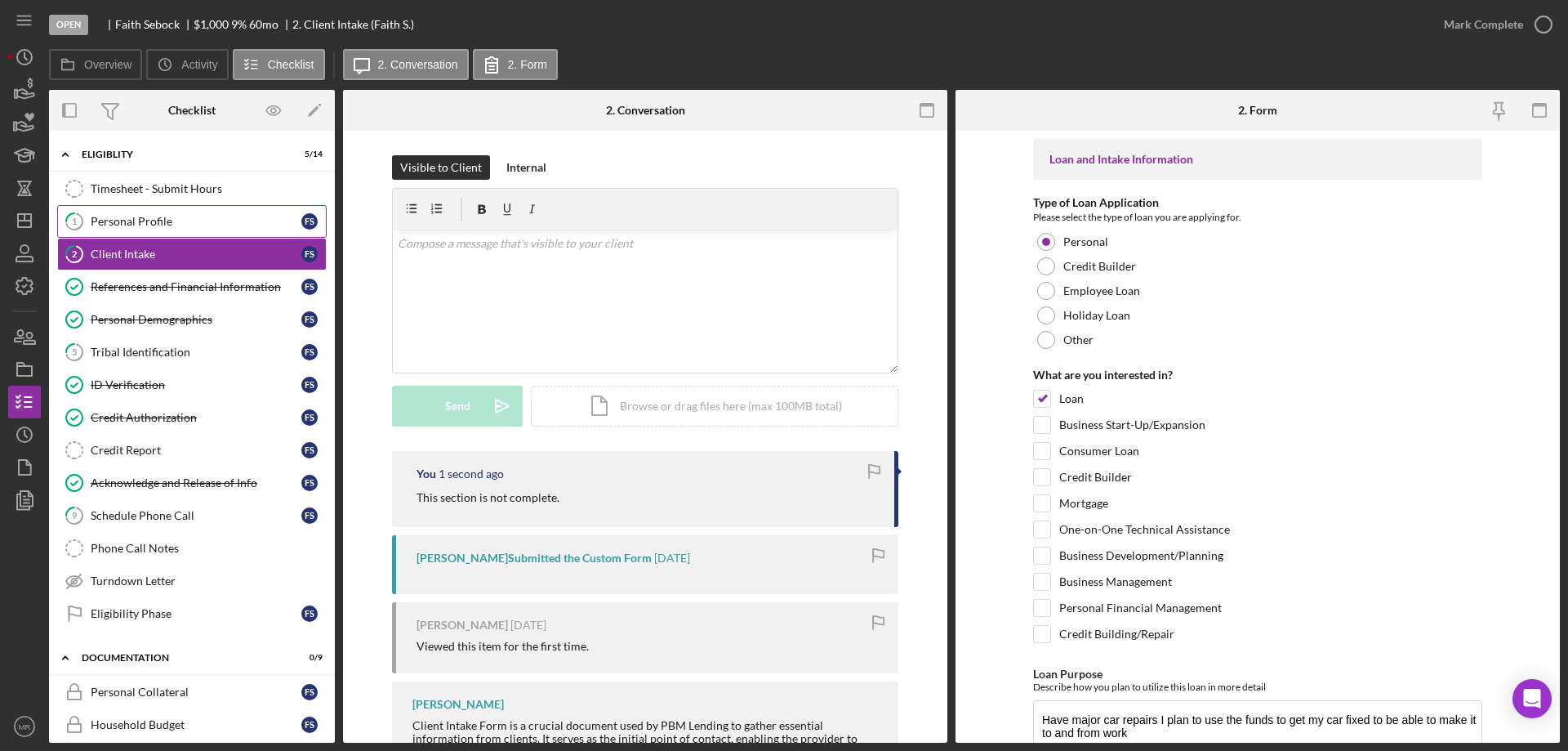
click at [129, 227] on div "Personal Profile" at bounding box center [196, 221] width 211 height 13
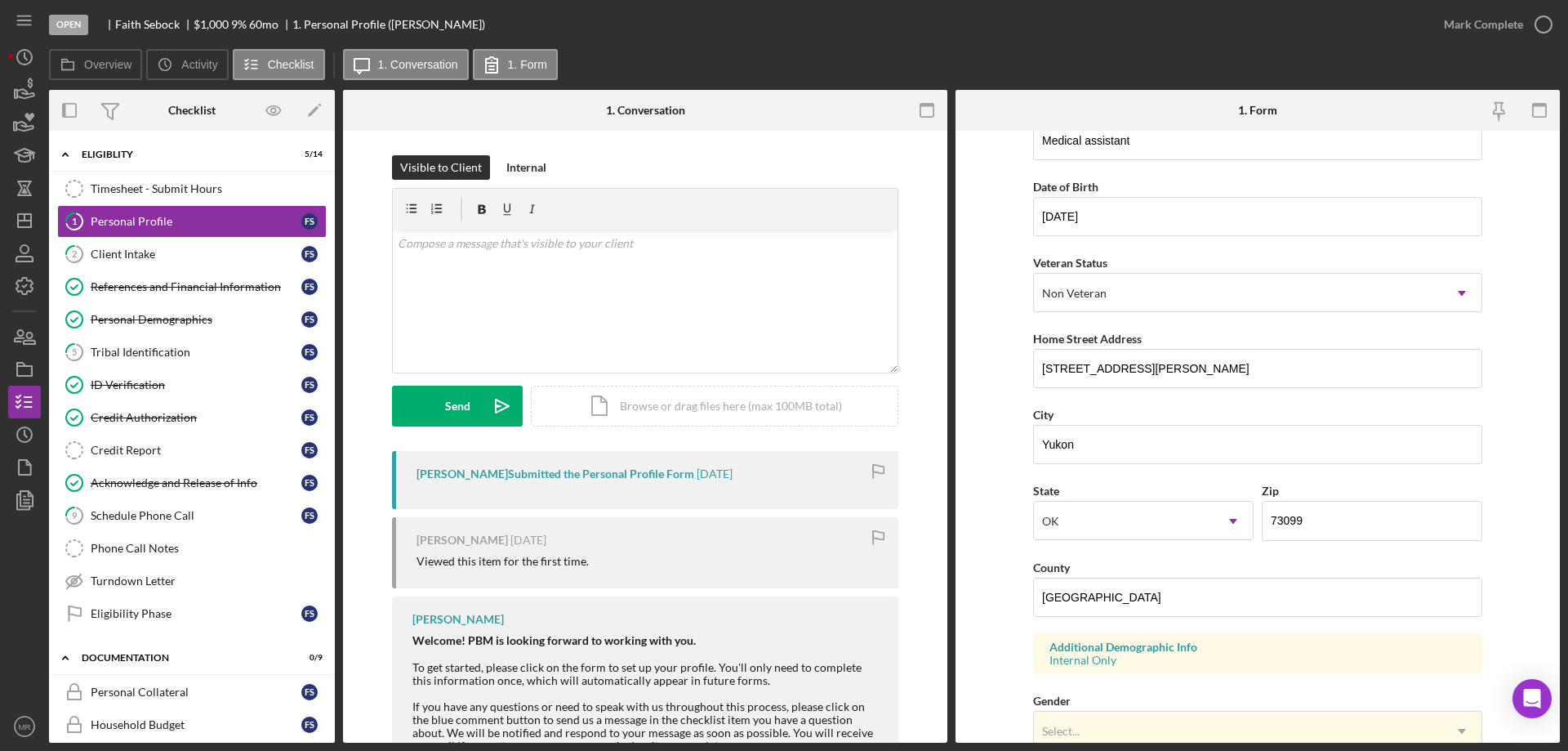
scroll to position [479, 0]
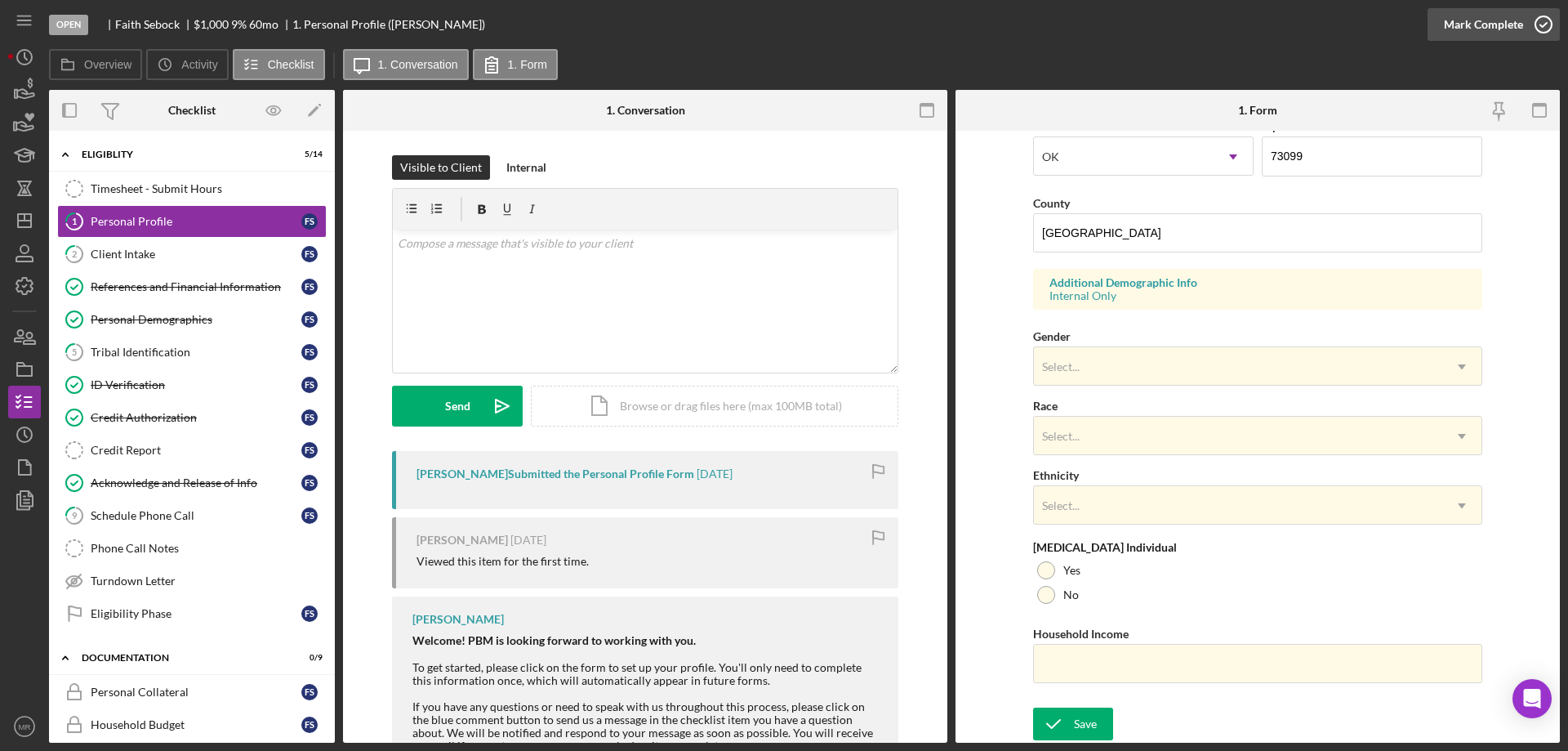
click at [1531, 27] on icon "button" at bounding box center [1543, 24] width 41 height 41
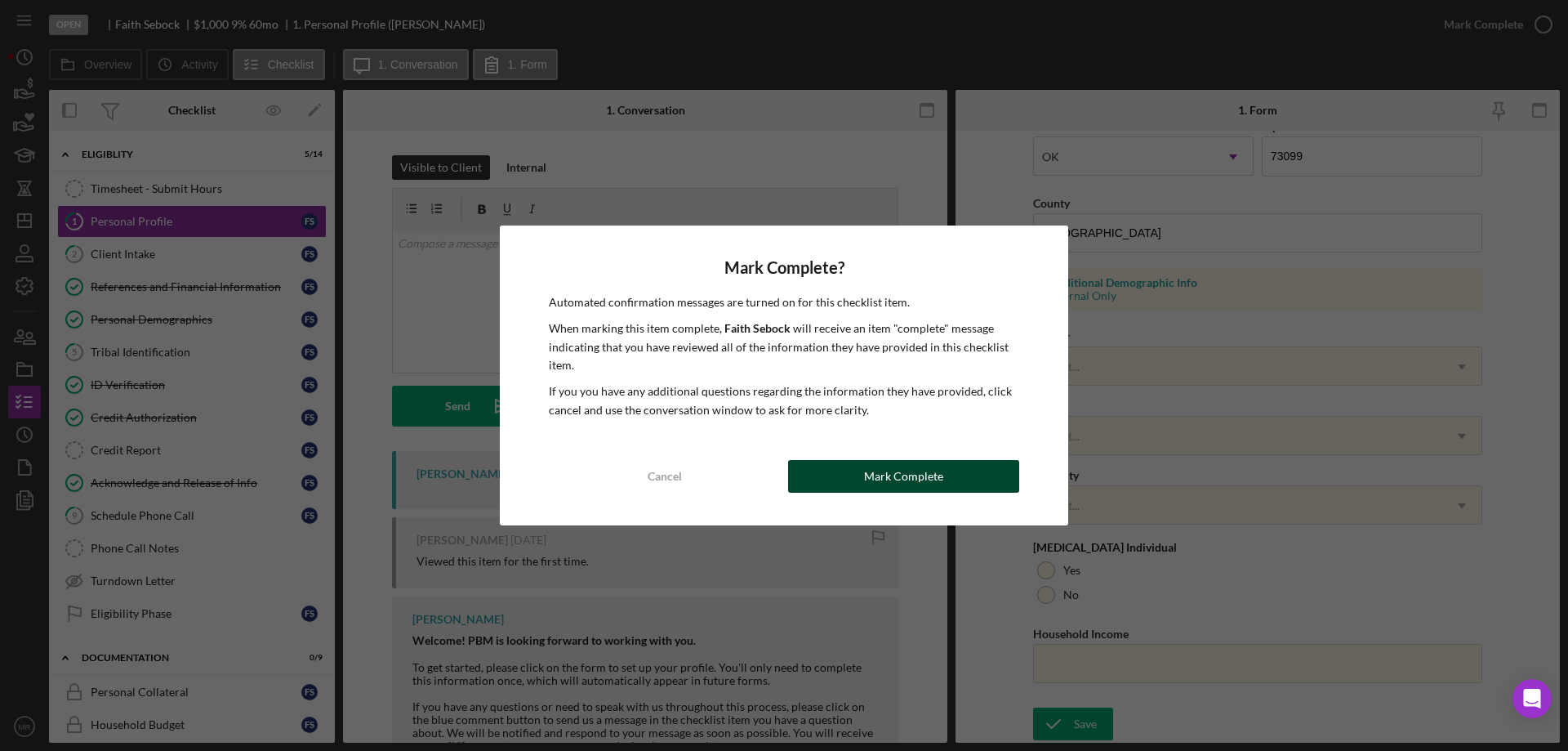
click at [910, 479] on div "Mark Complete" at bounding box center [903, 475] width 79 height 32
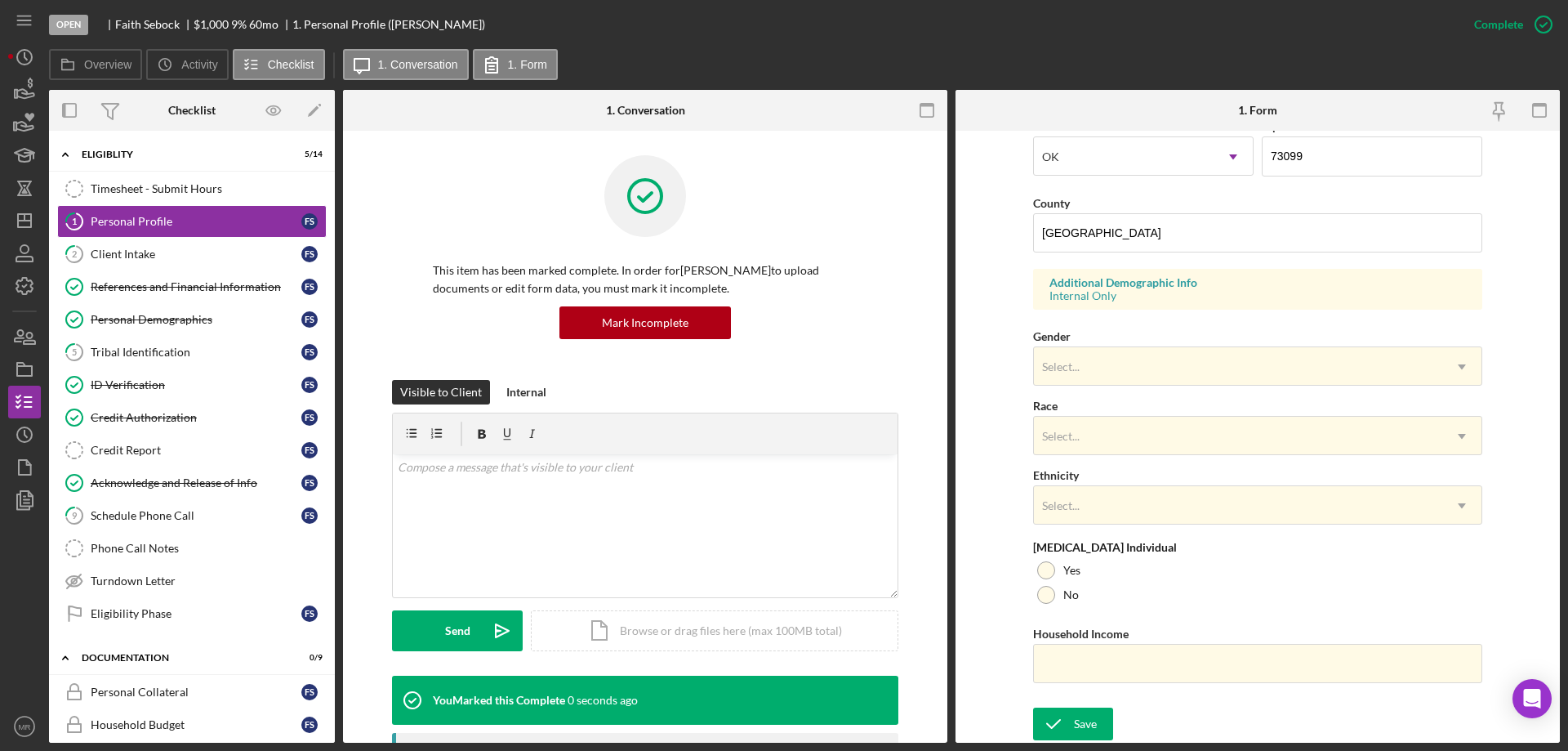
scroll to position [151, 0]
